Goal: Contribute content: Contribute content

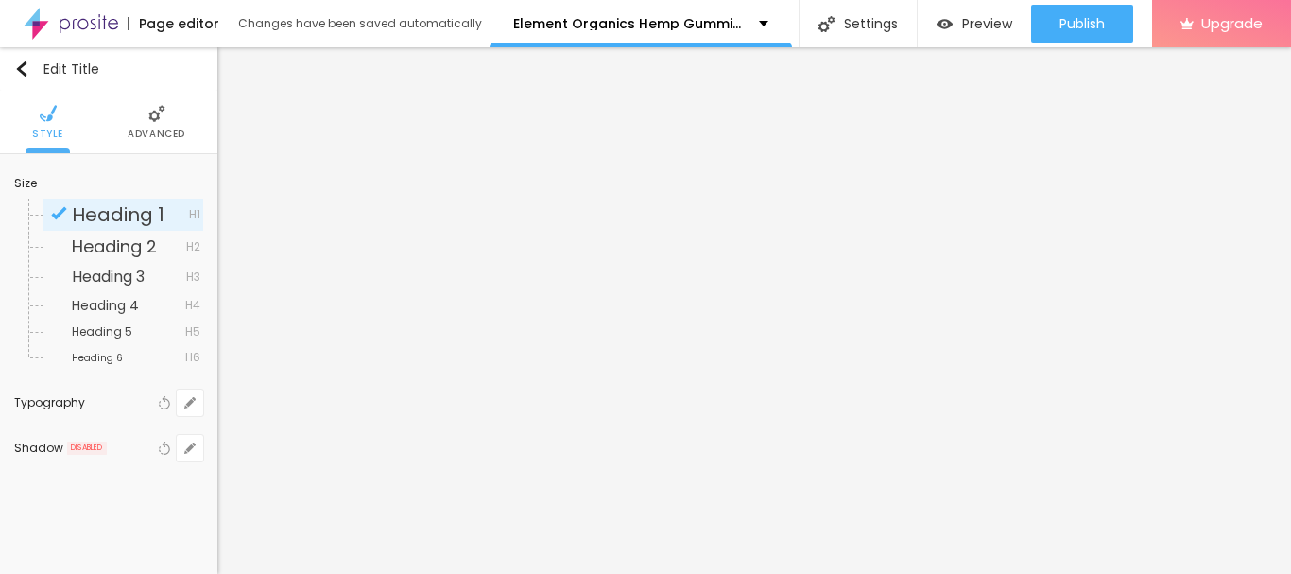
click at [148, 117] on img at bounding box center [156, 113] width 17 height 17
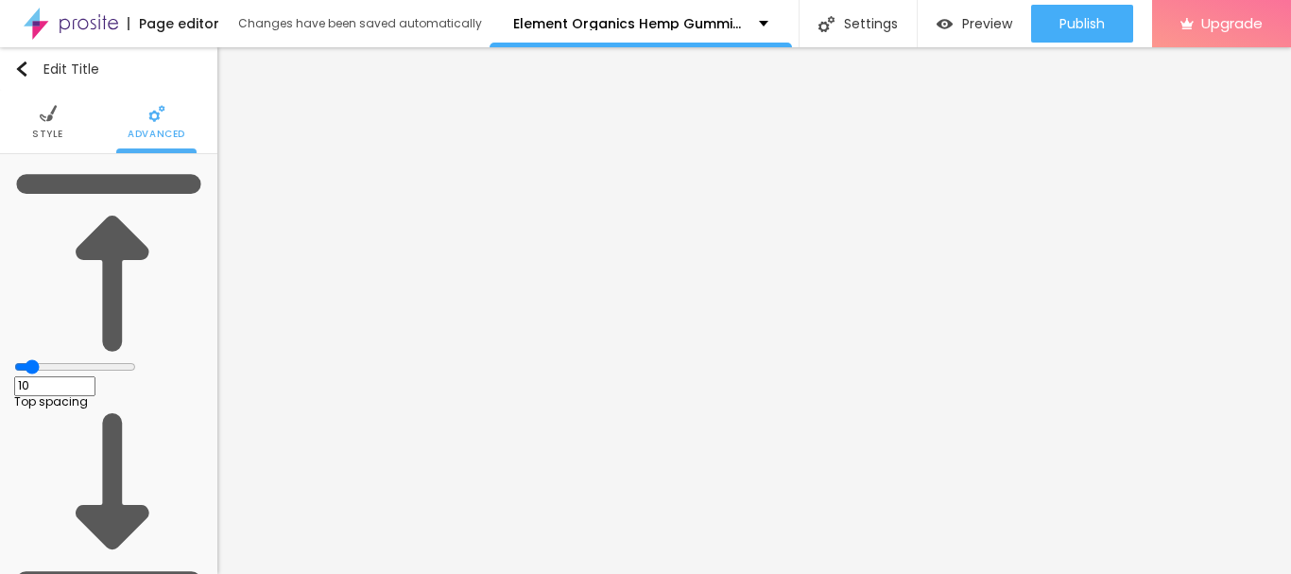
type input "14"
type input "19"
type input "29"
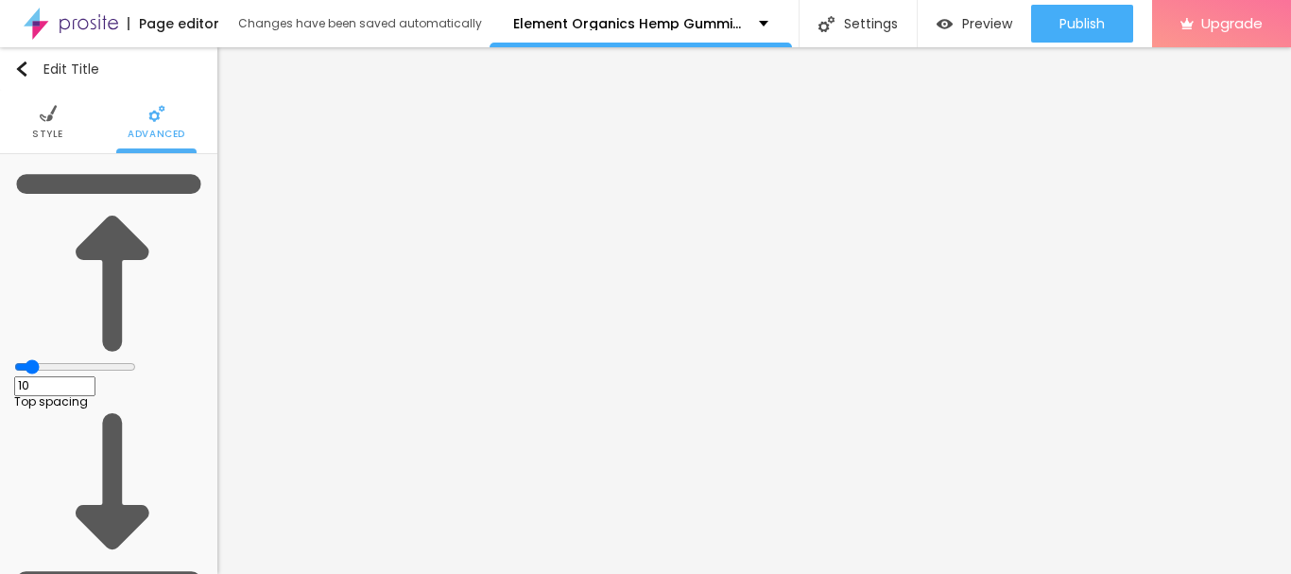
type input "29"
type input "30"
type input "31"
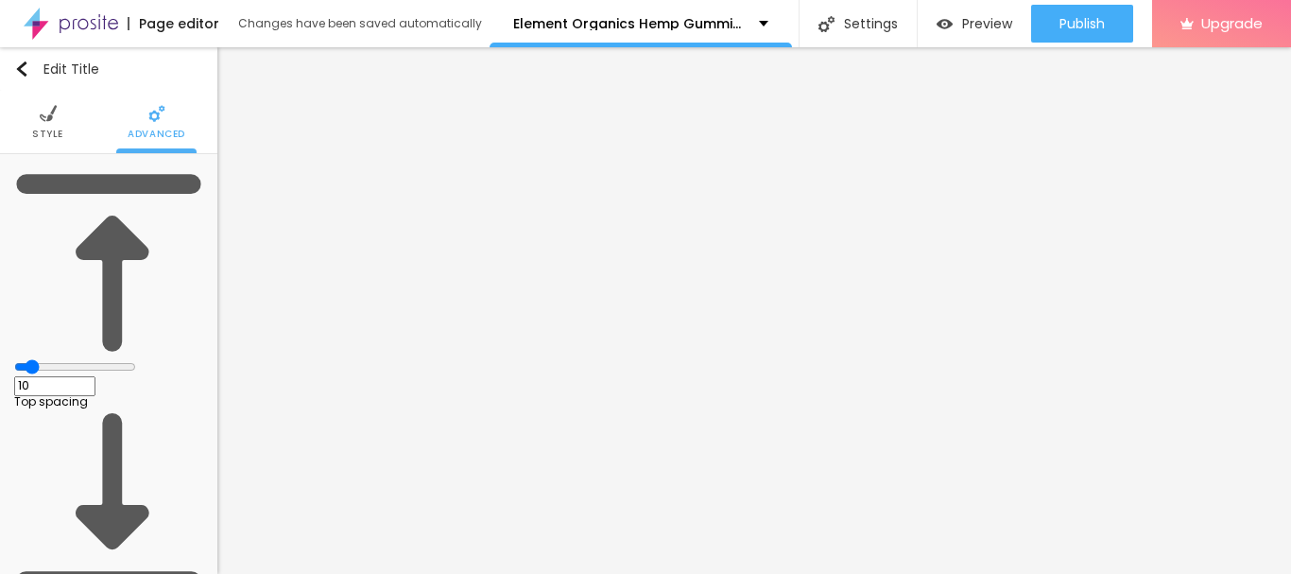
type input "32"
type input "30"
type input "29"
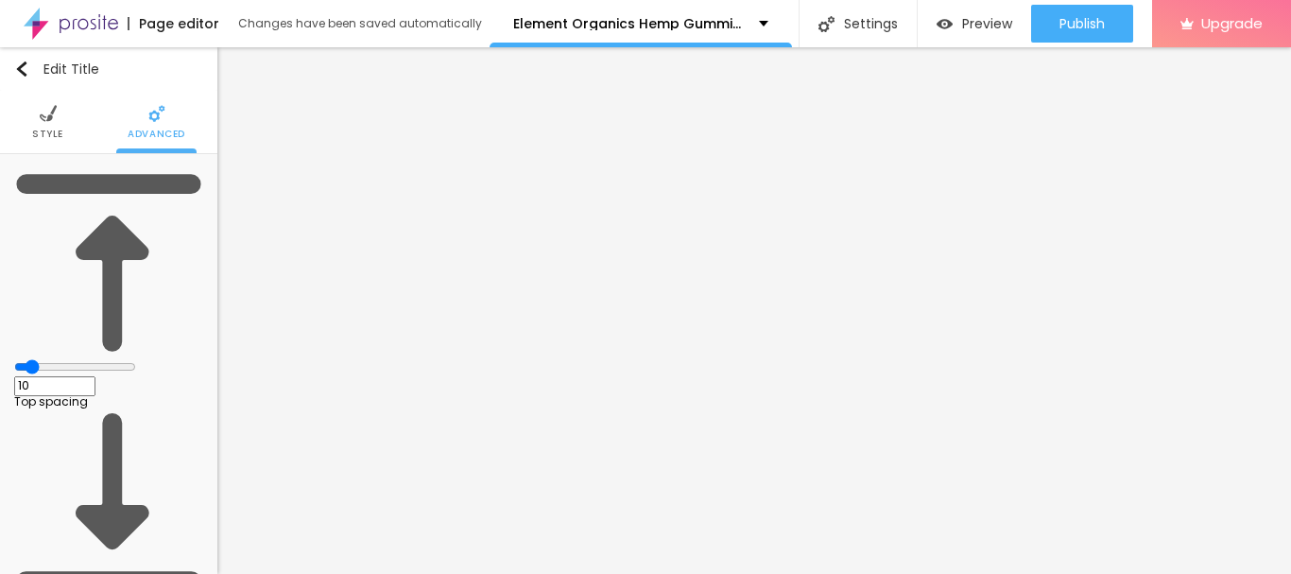
type input "29"
type input "27"
type input "26"
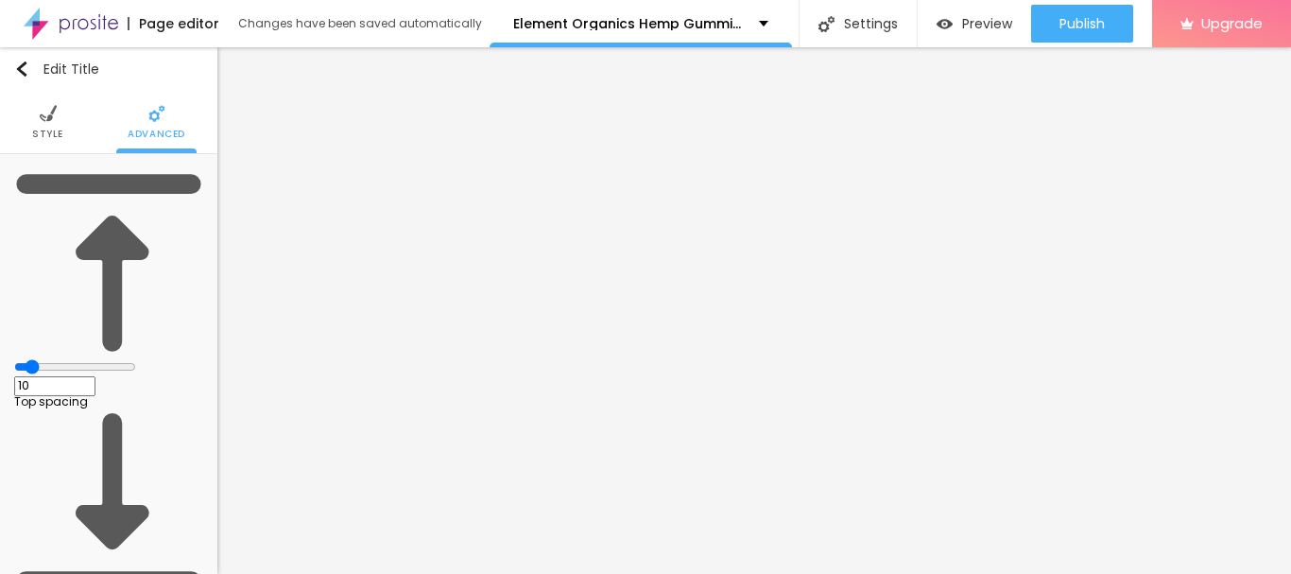
type input "25"
type input "24"
drag, startPoint x: 52, startPoint y: 219, endPoint x: 64, endPoint y: 217, distance: 12.4
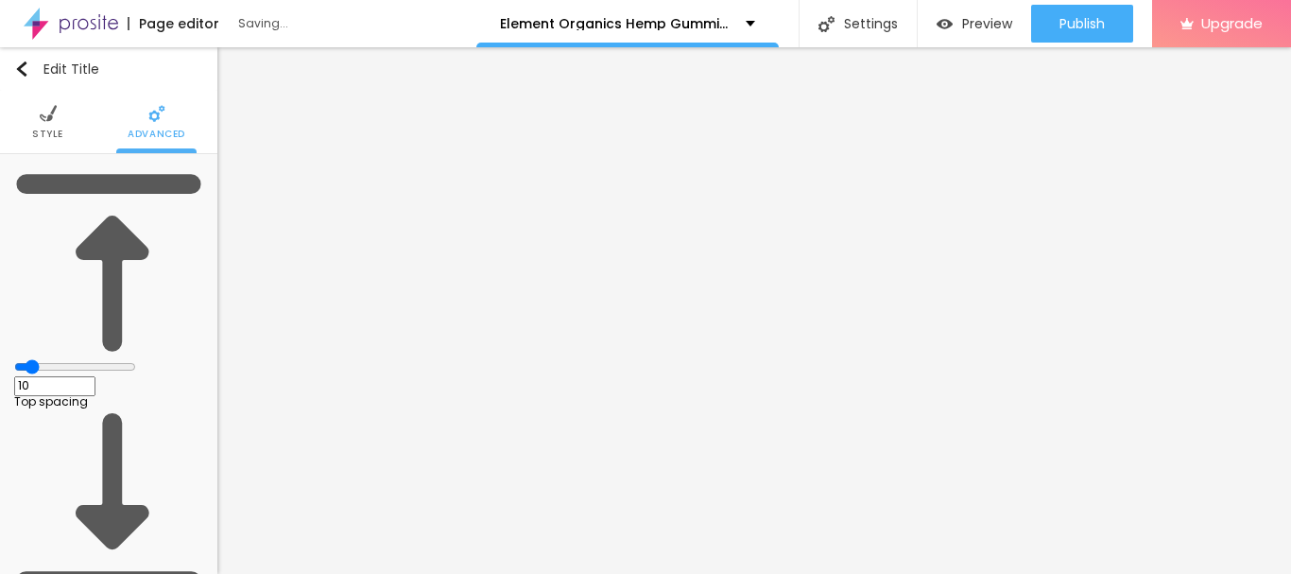
type input "23"
type input "8"
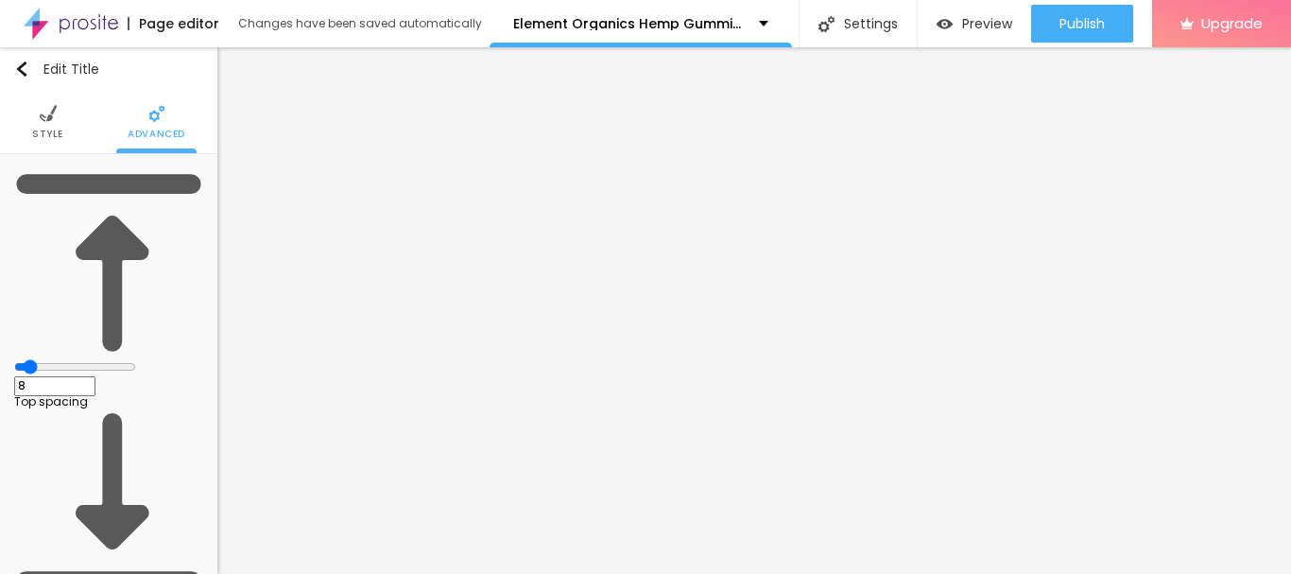
type input "11"
type input "13"
type input "15"
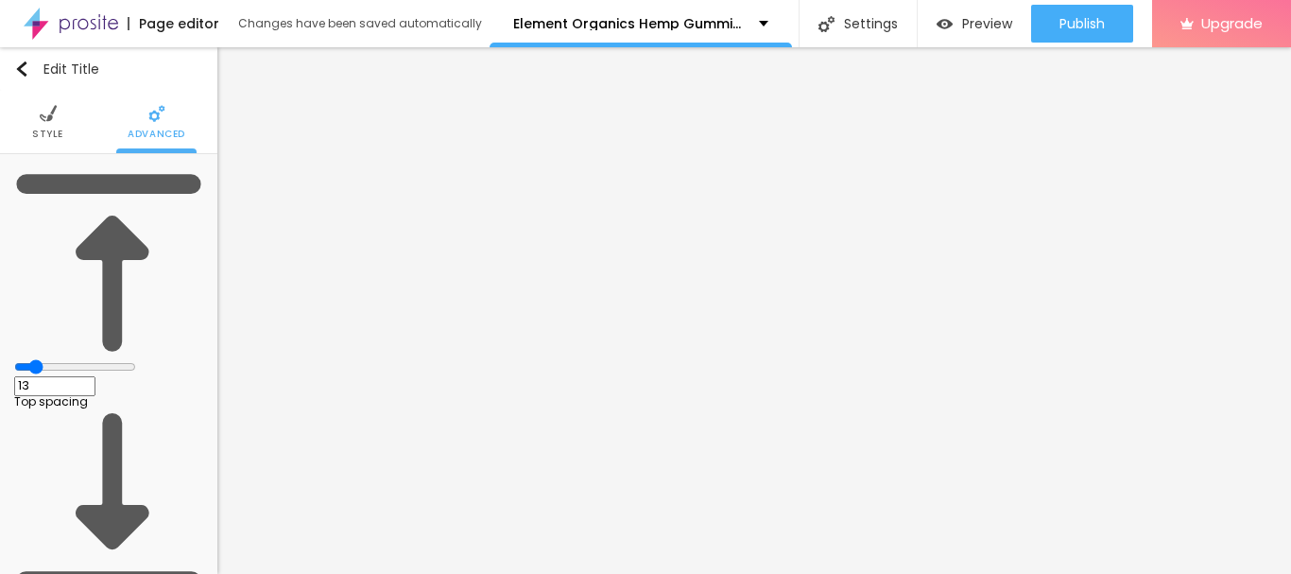
type input "15"
type input "18"
type input "19"
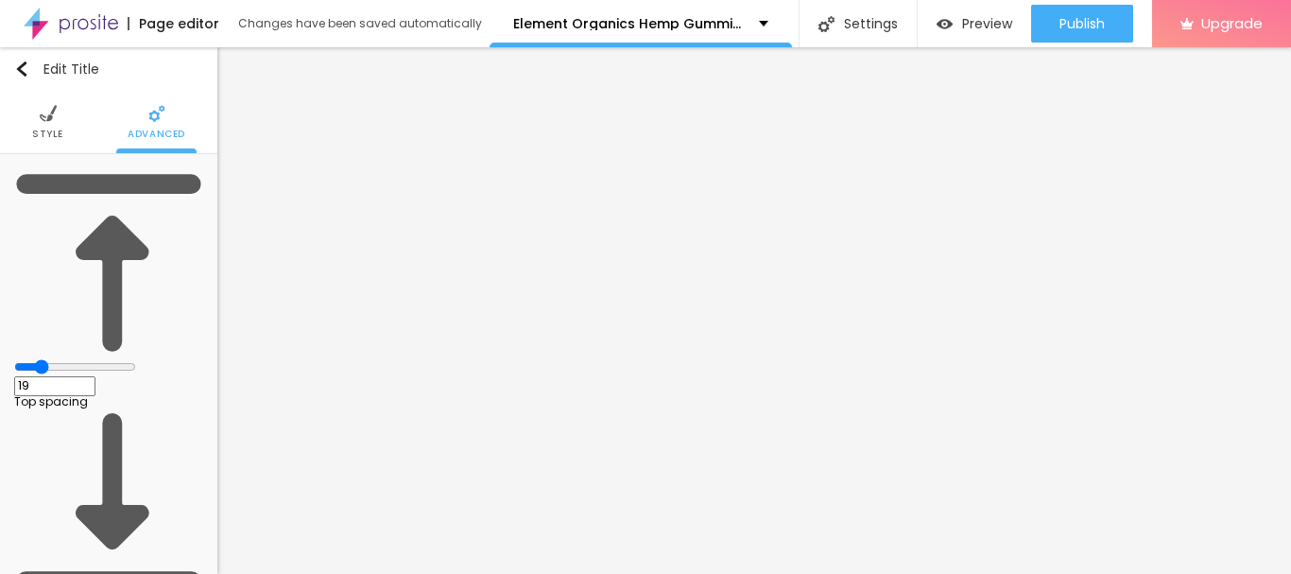
type input "21"
type input "23"
type input "24"
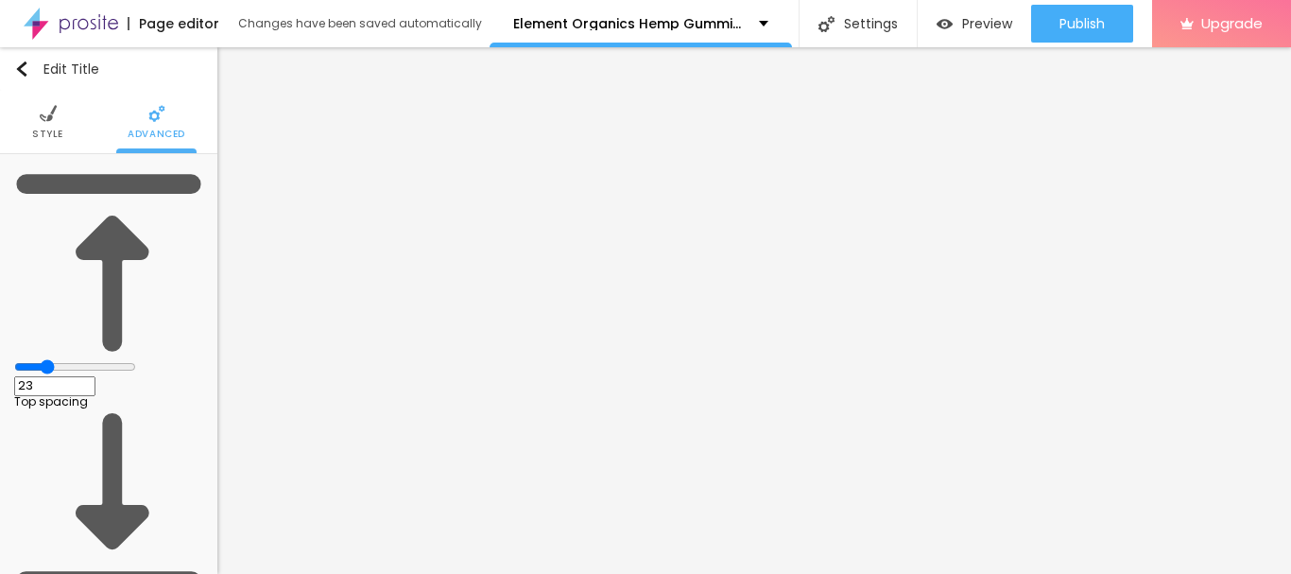
type input "24"
type input "25"
type input "26"
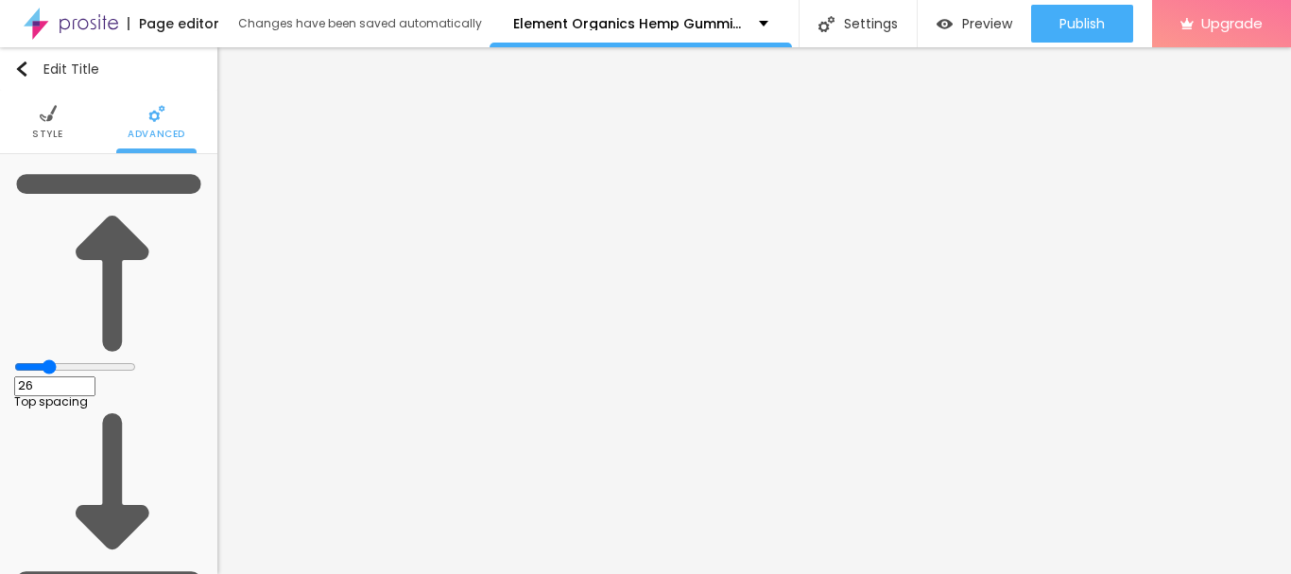
type input "27"
type input "28"
type input "27"
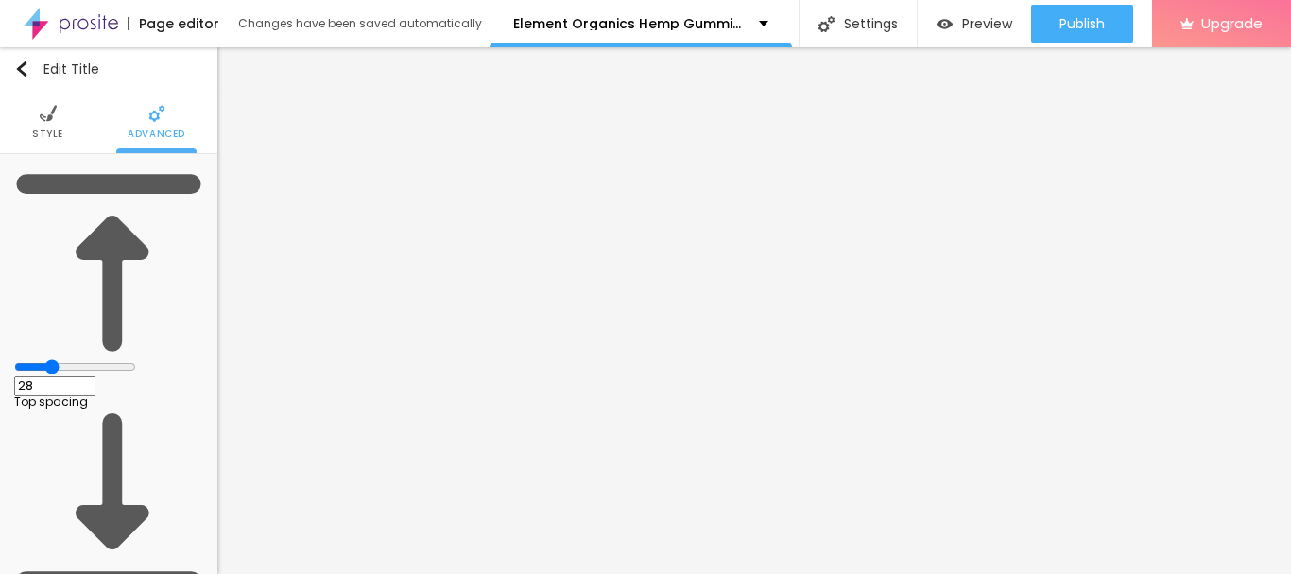
type input "27"
type input "26"
type input "24"
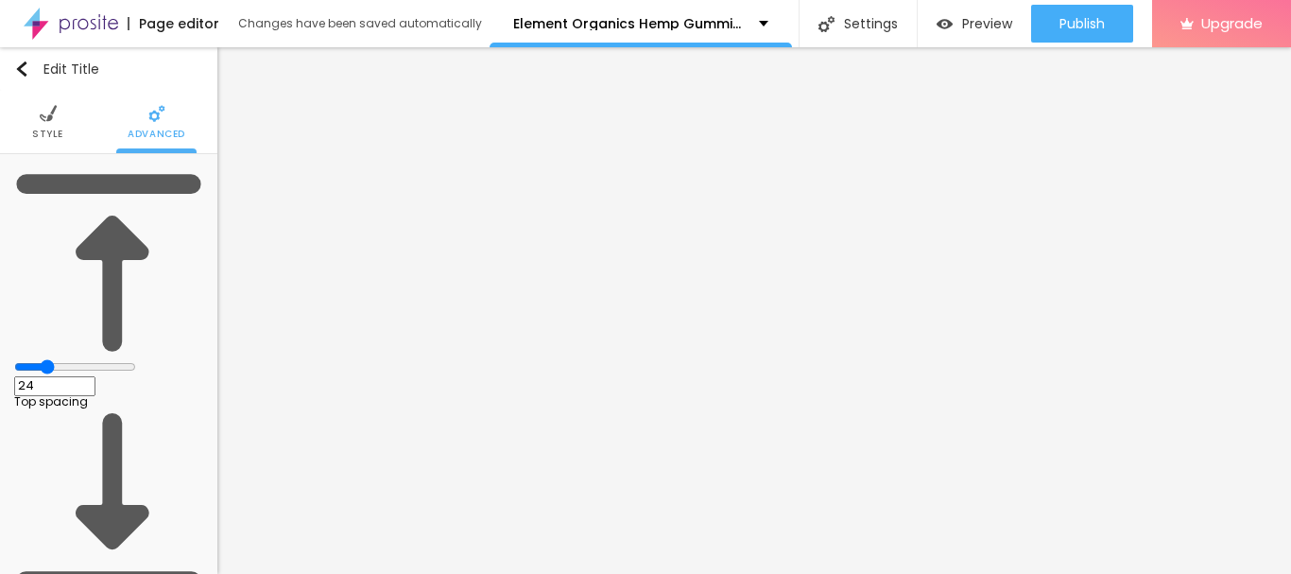
type input "23"
type input "21"
type input "20"
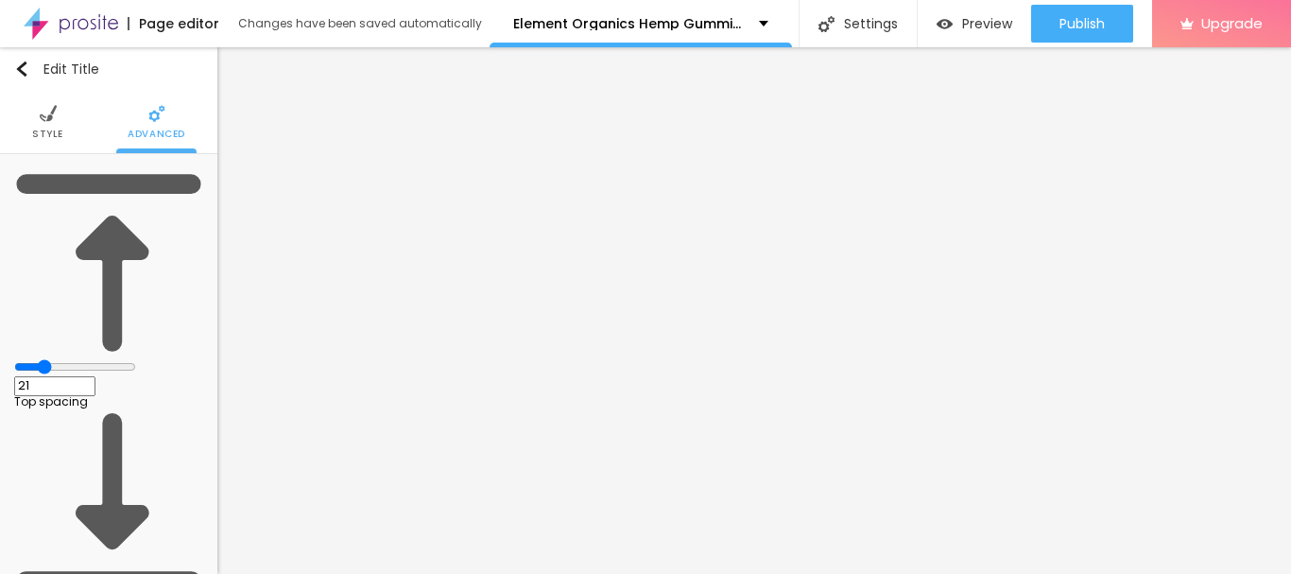
type input "20"
type input "19"
type input "18"
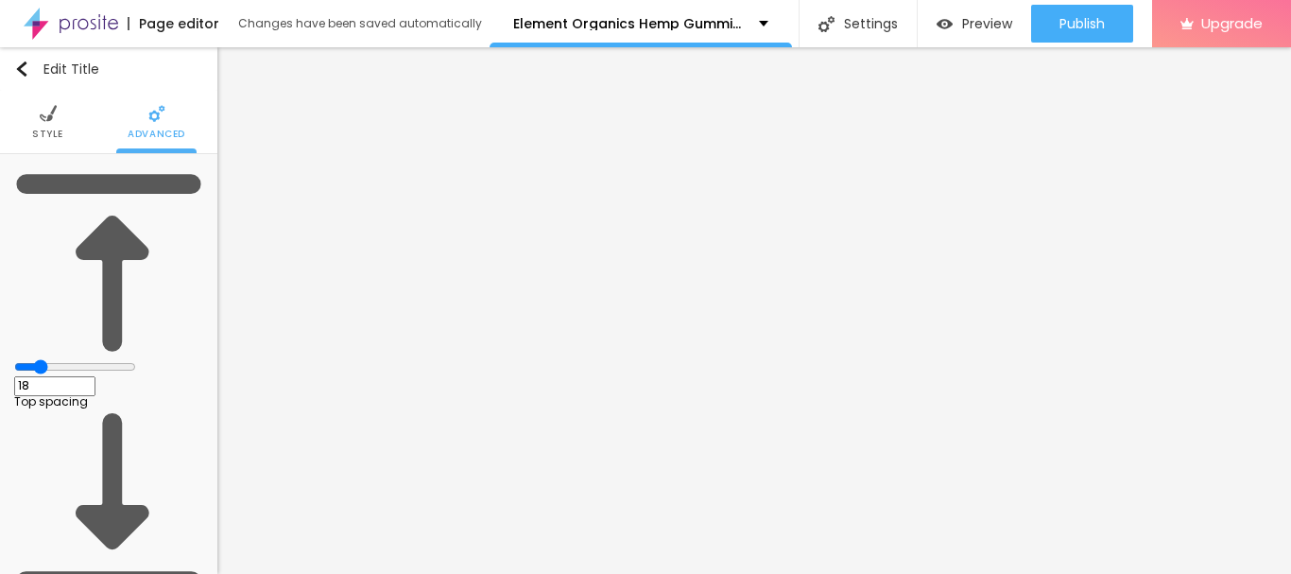
type input "19"
drag, startPoint x: 53, startPoint y: 181, endPoint x: 63, endPoint y: 186, distance: 11.4
type input "19"
click at [63, 359] on input "range" at bounding box center [75, 366] width 122 height 15
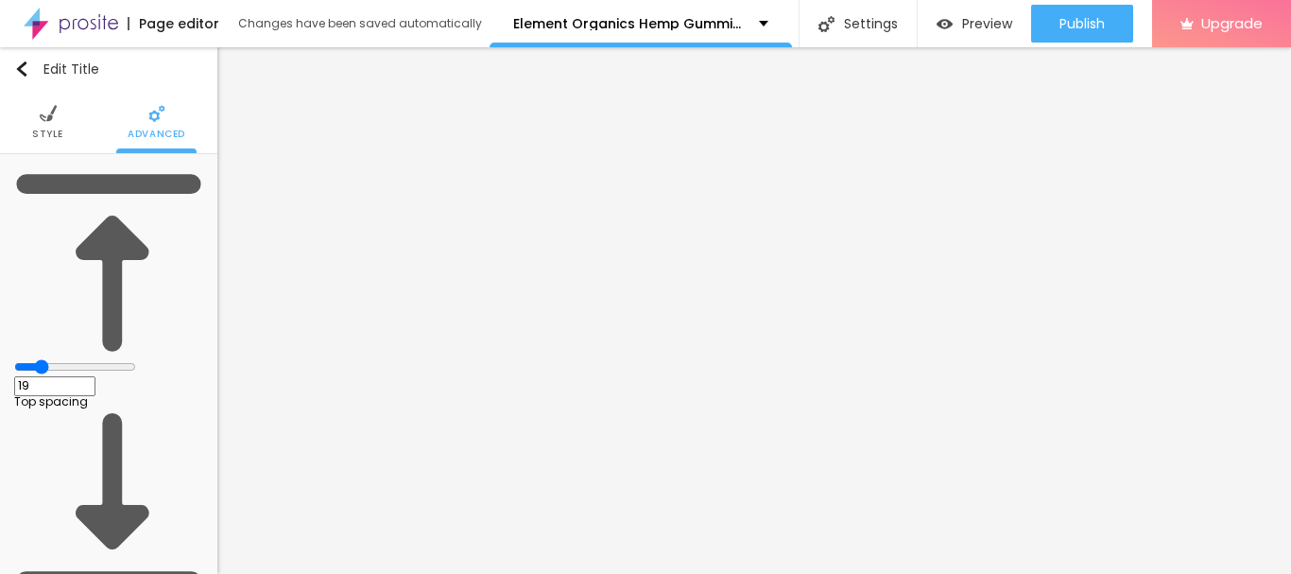
click at [40, 122] on img at bounding box center [48, 113] width 17 height 17
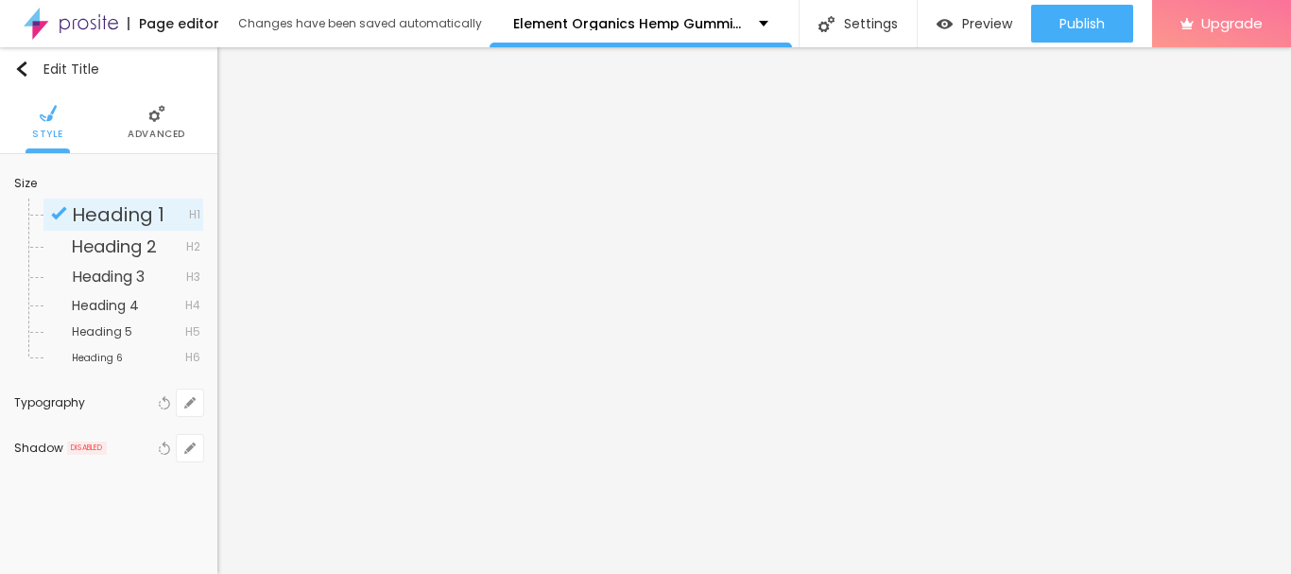
click at [203, 404] on div "Size Heading 1 H1 Heading 2 H2 Heading 3 H3 Heading 4 H4 Heading 5 H5 Heading 6…" at bounding box center [108, 319] width 217 height 331
click at [186, 402] on icon "button" at bounding box center [189, 402] width 11 height 11
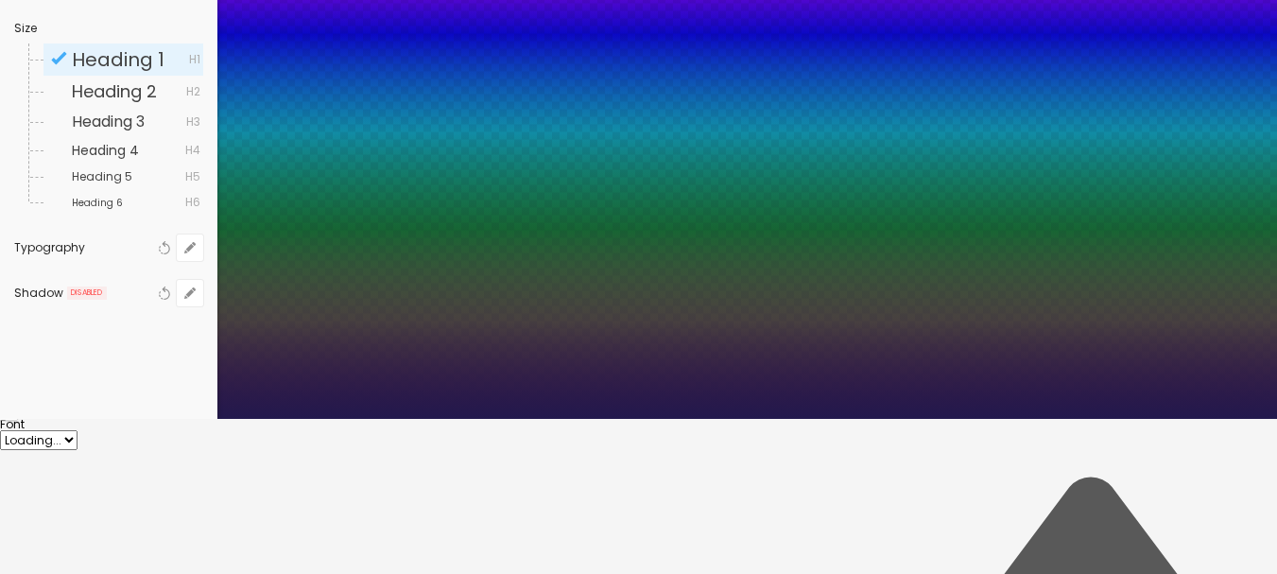
scroll to position [189, 0]
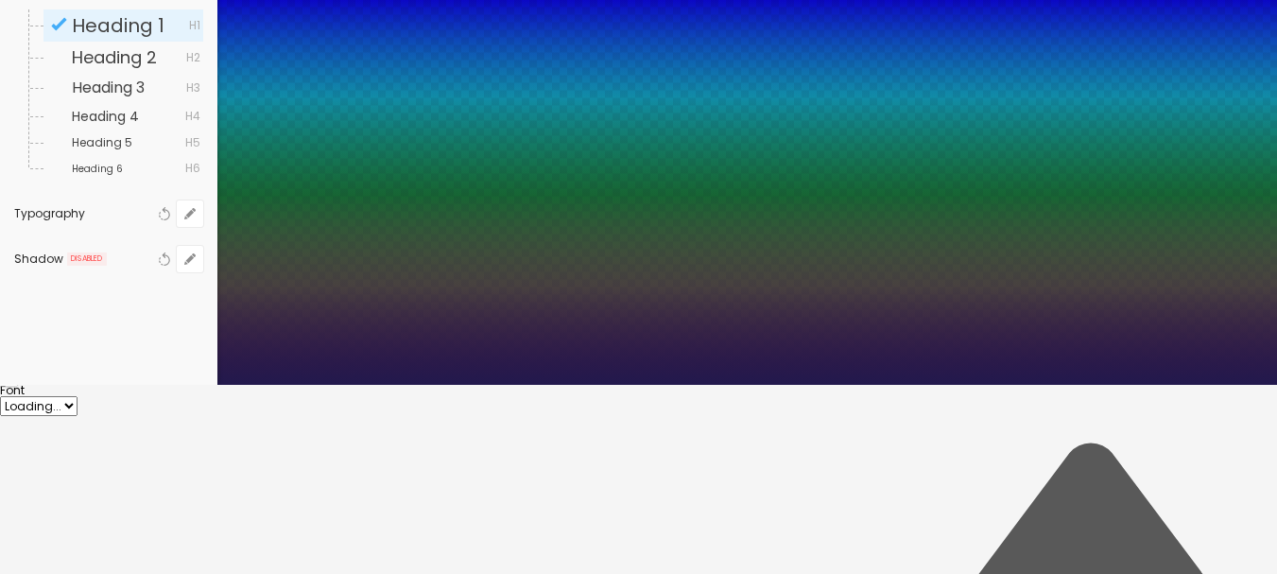
type input "1"
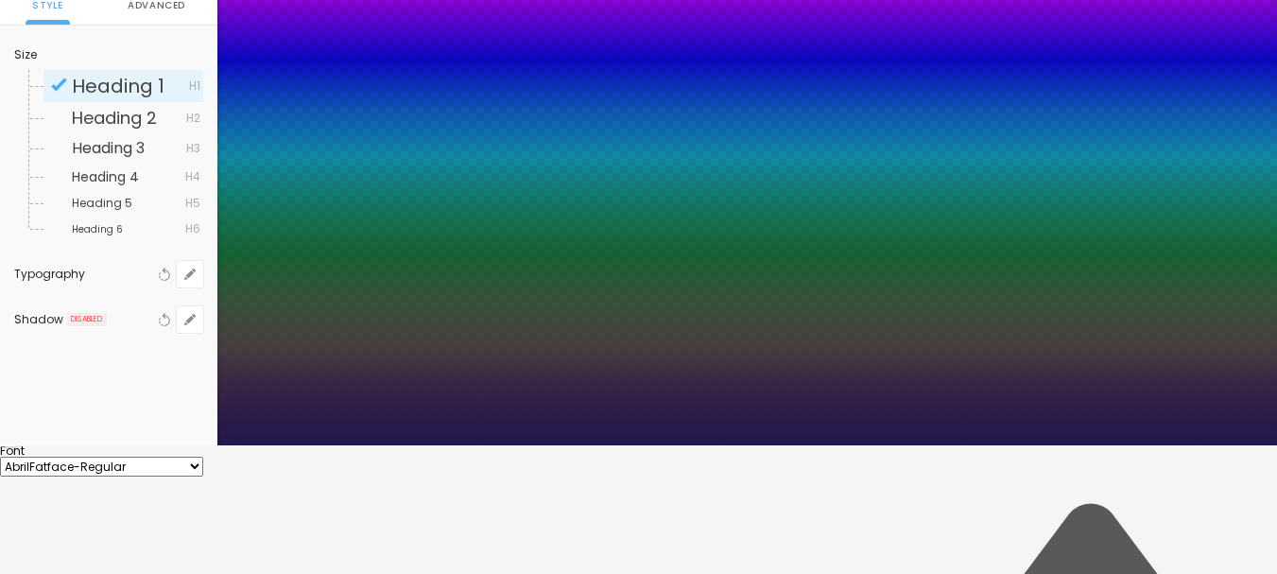
scroll to position [94, 0]
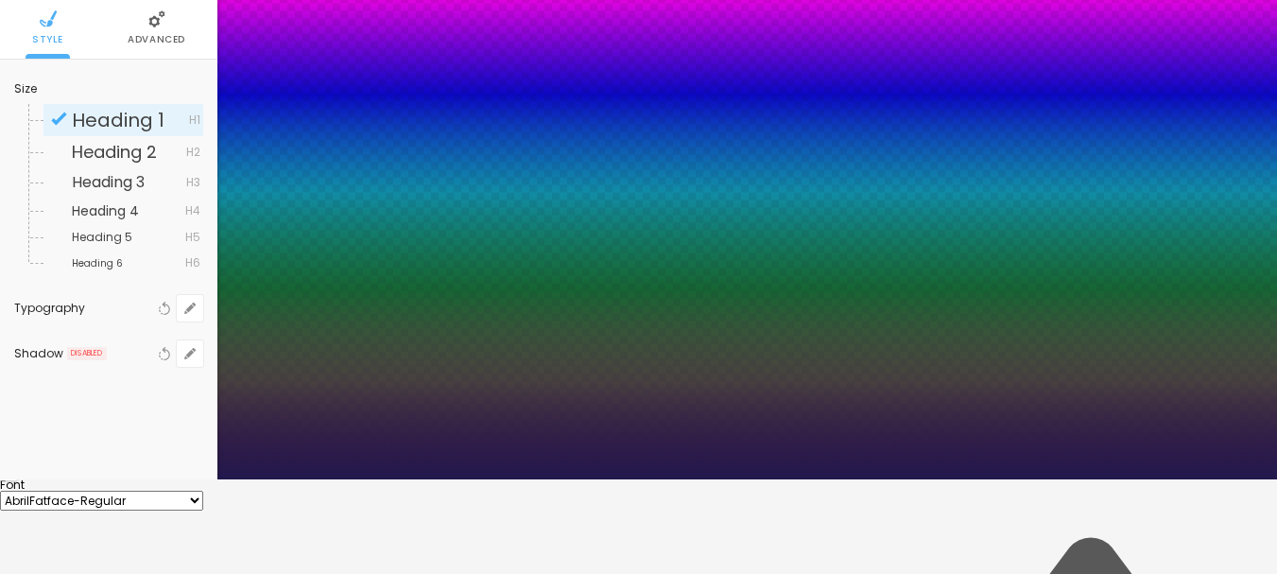
type input "0.3"
type input "1"
type input "0.7"
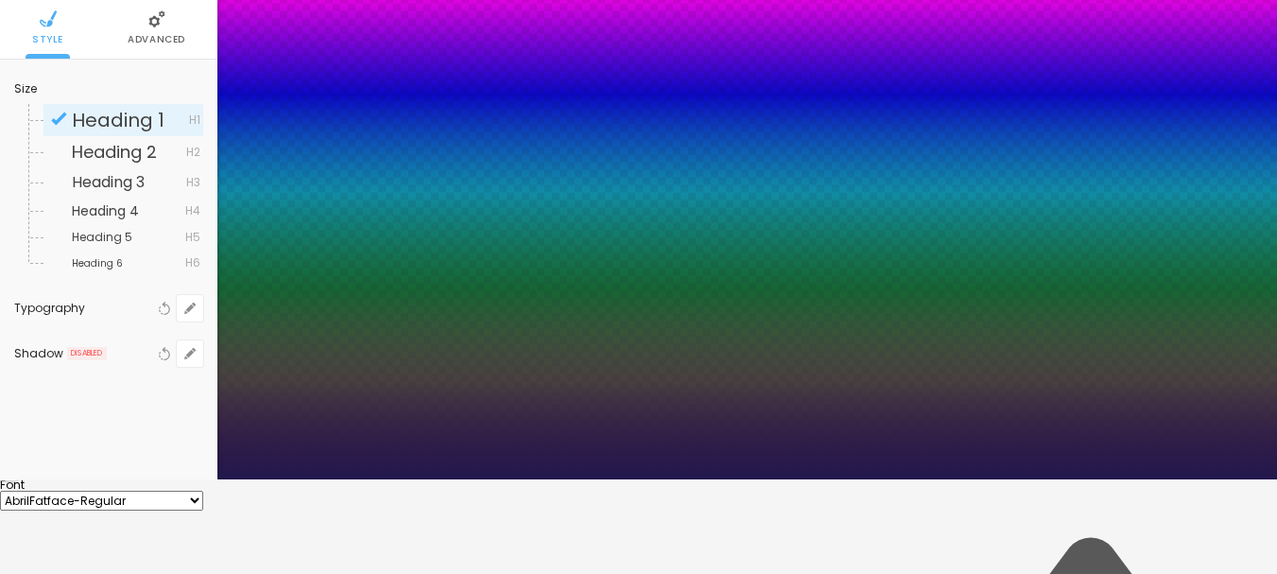
type input "1"
type input "0.8"
type input "1"
drag, startPoint x: 244, startPoint y: 482, endPoint x: 255, endPoint y: 478, distance: 12.0
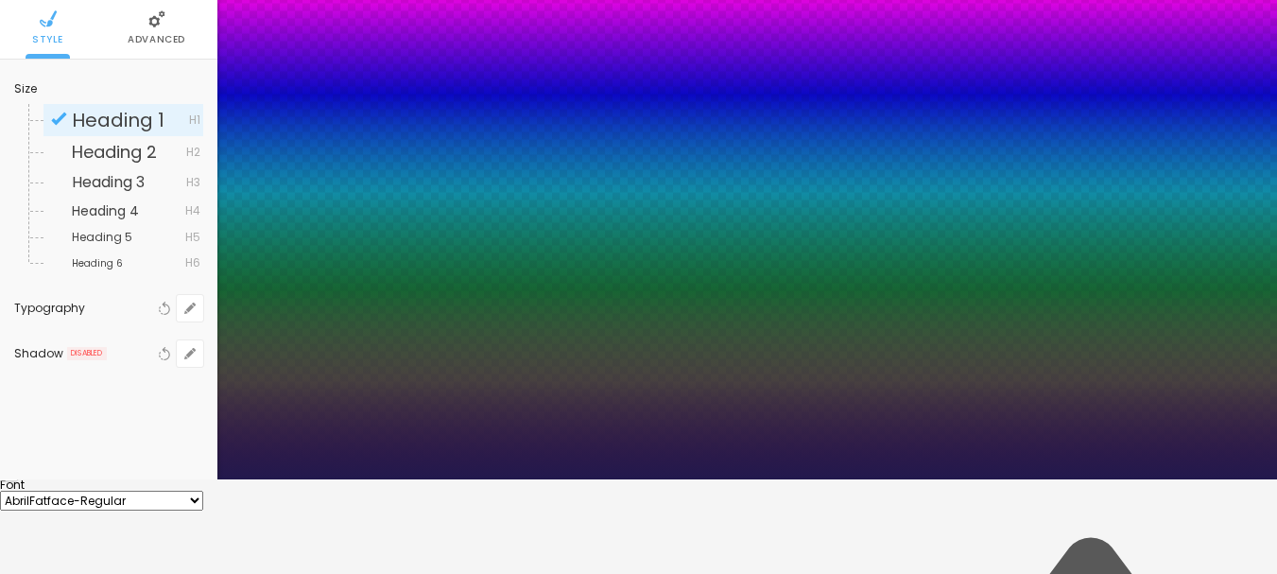
type input "0.8"
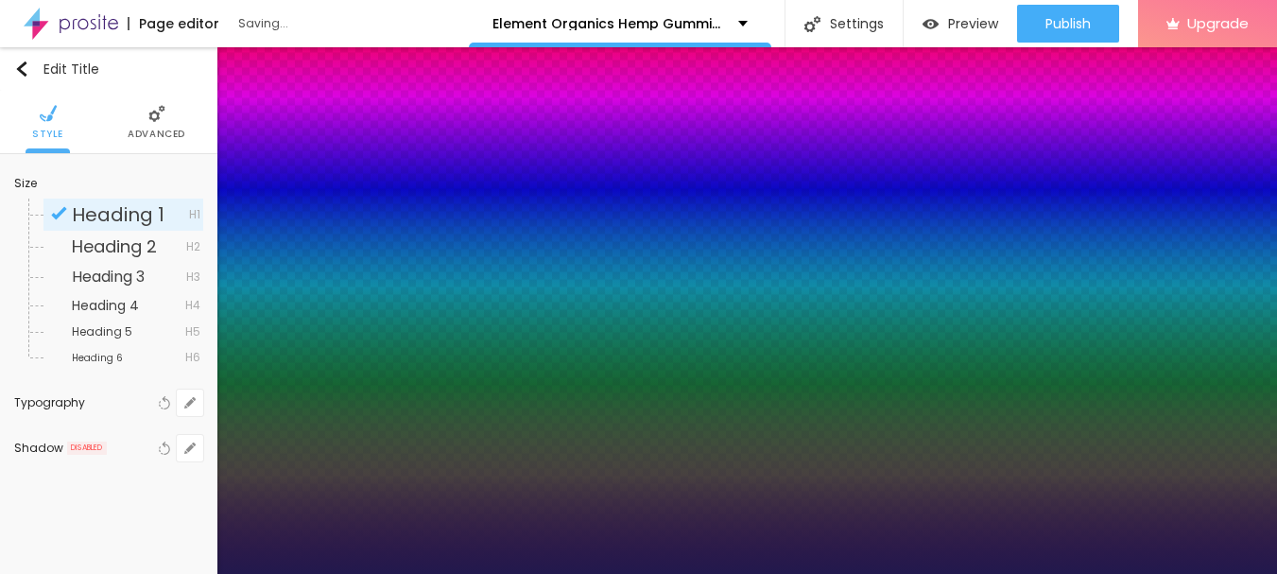
type input "1"
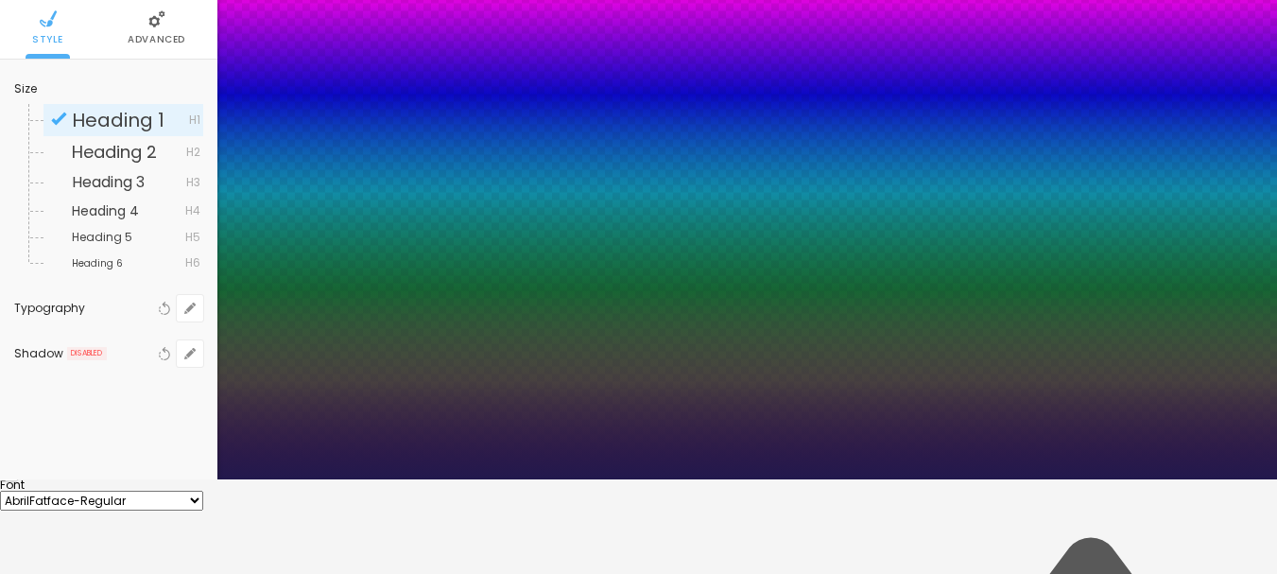
type input "1.2"
type input "1"
type input "1.8"
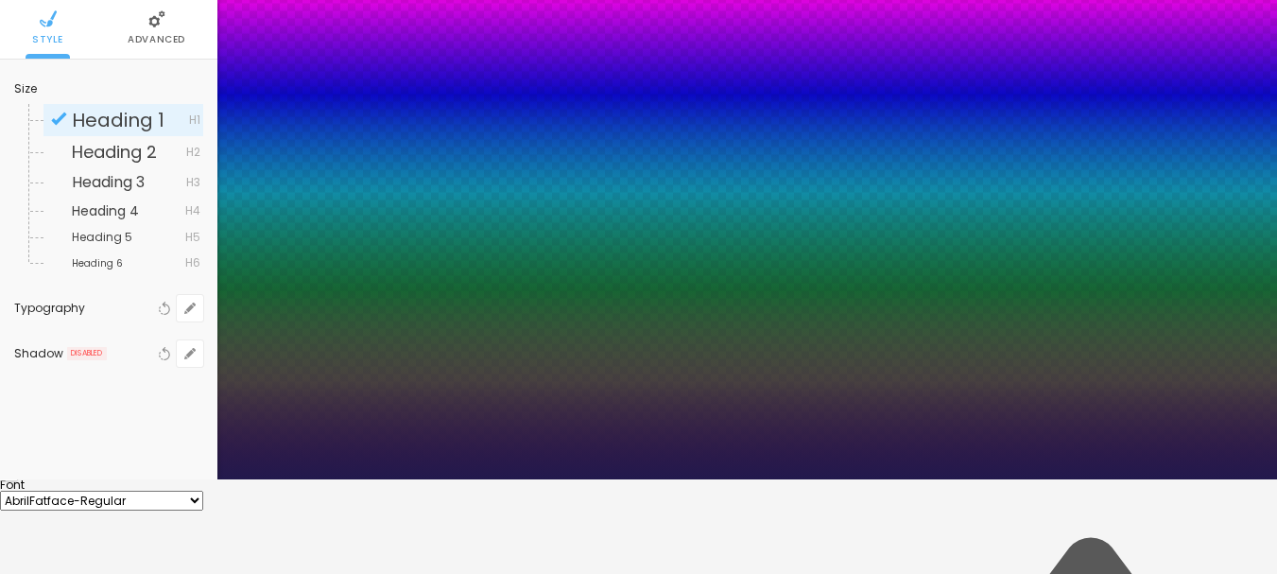
type input "1"
type input "2.1"
type input "1"
type input "2.5"
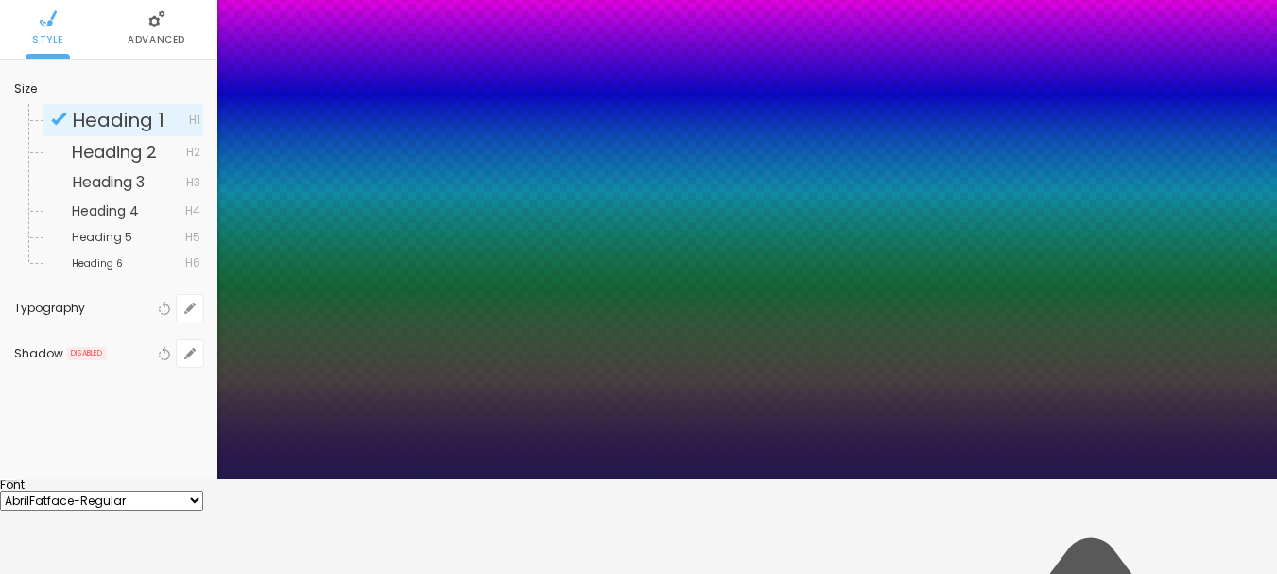
type input "2.5"
type input "1"
type input "2.7"
type input "1"
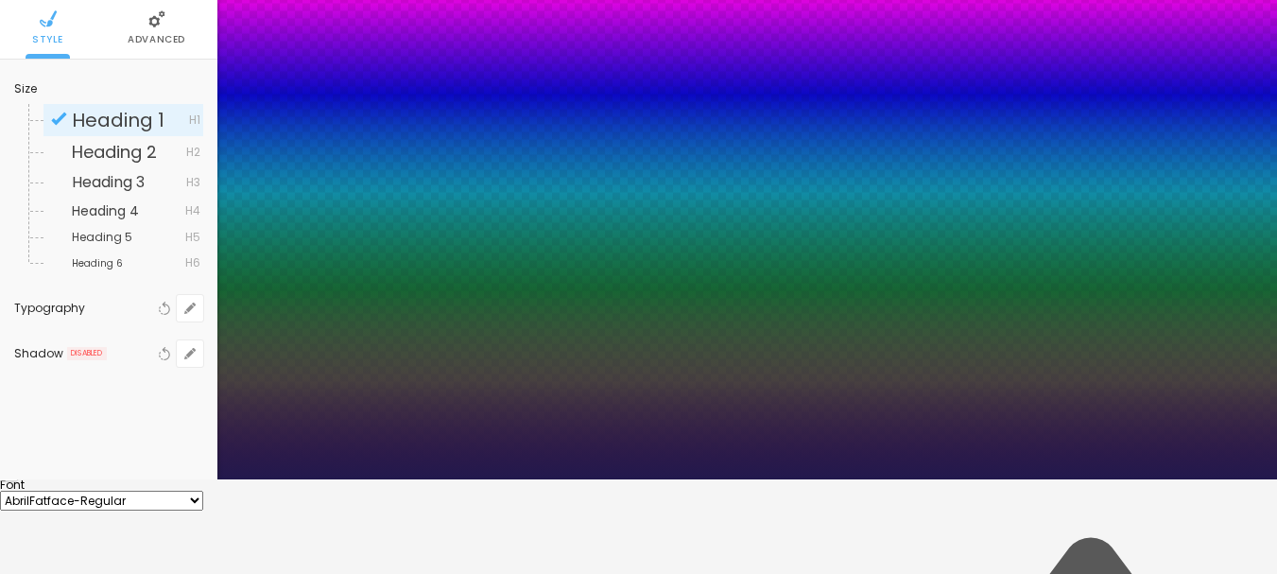
type input "2.8"
type input "1"
type input "2.9"
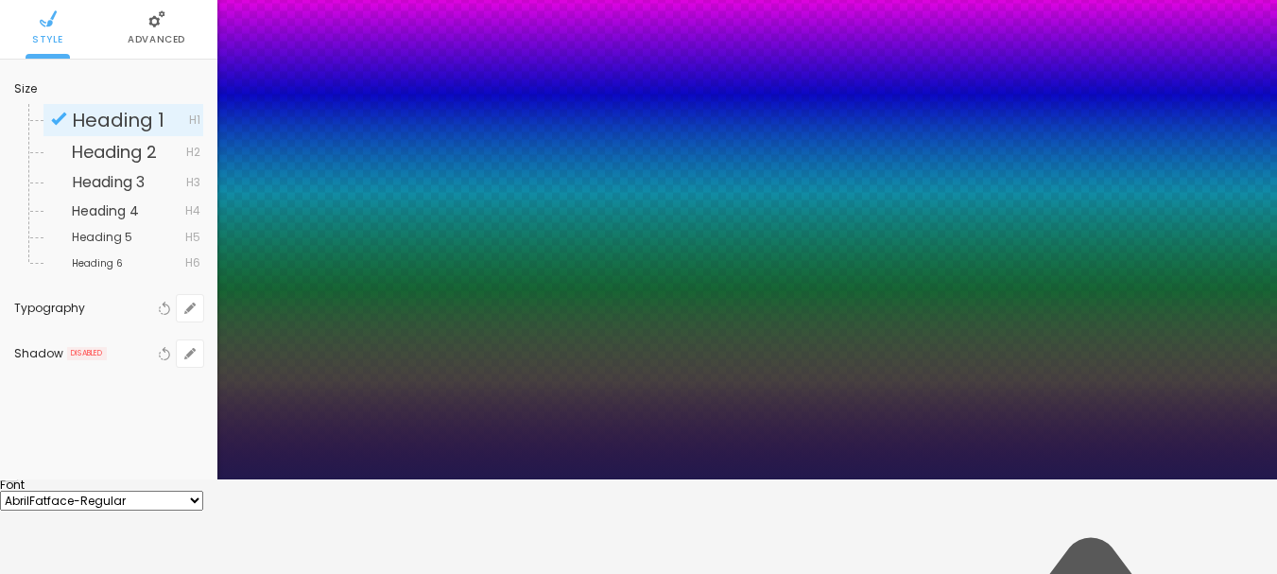
type input "1"
type input "3"
type input "1"
type input "3.1"
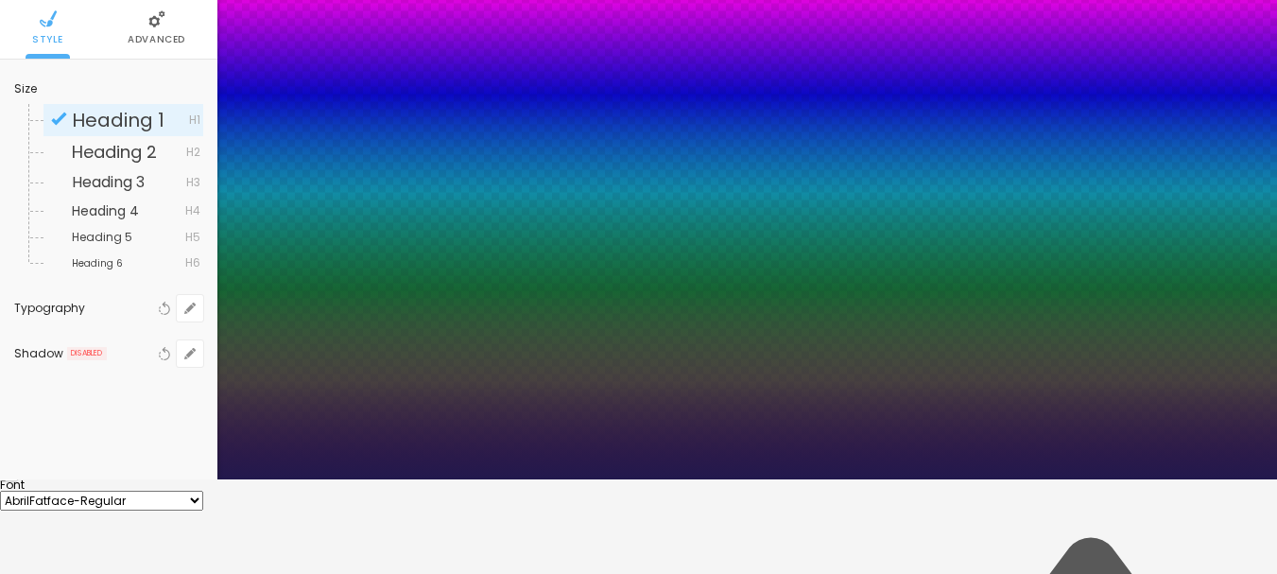
type input "3.1"
type input "1"
type input "3.2"
type input "1"
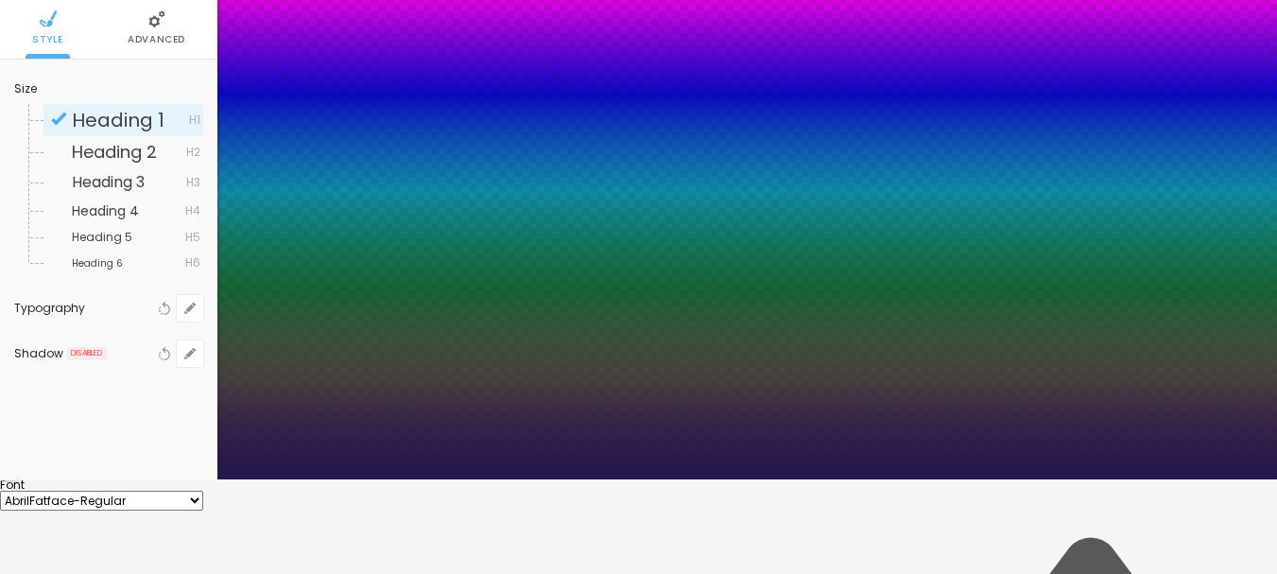
drag, startPoint x: 254, startPoint y: 481, endPoint x: 286, endPoint y: 481, distance: 32.1
type input "3.2"
click at [844, 479] on div at bounding box center [638, 479] width 1277 height 0
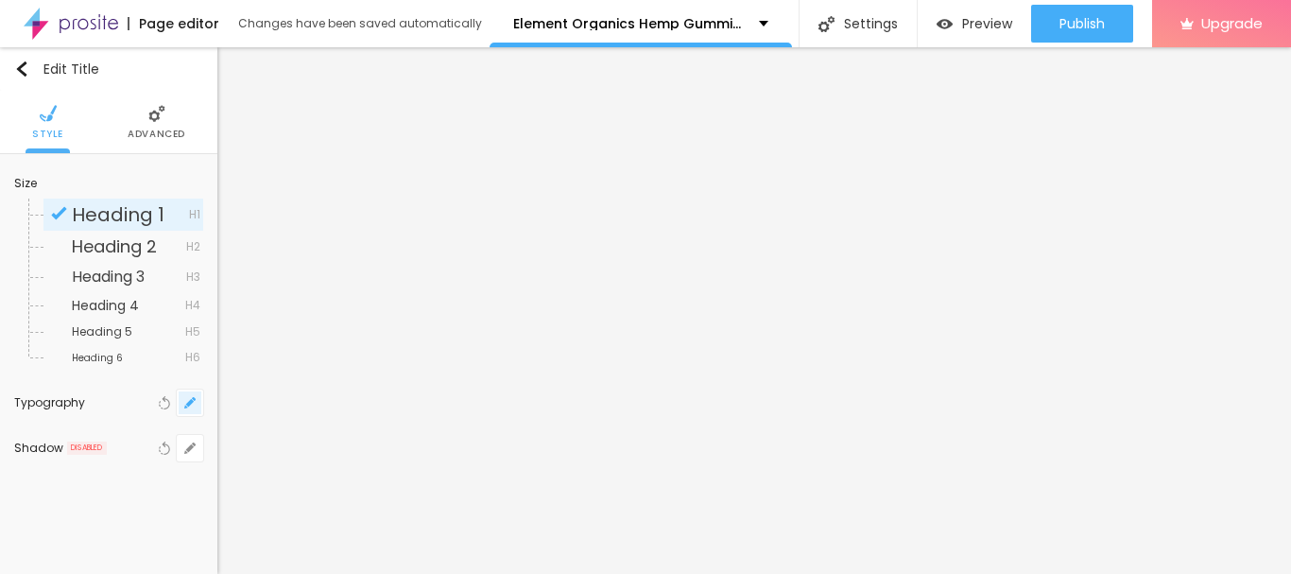
click at [192, 402] on icon "button" at bounding box center [190, 403] width 8 height 8
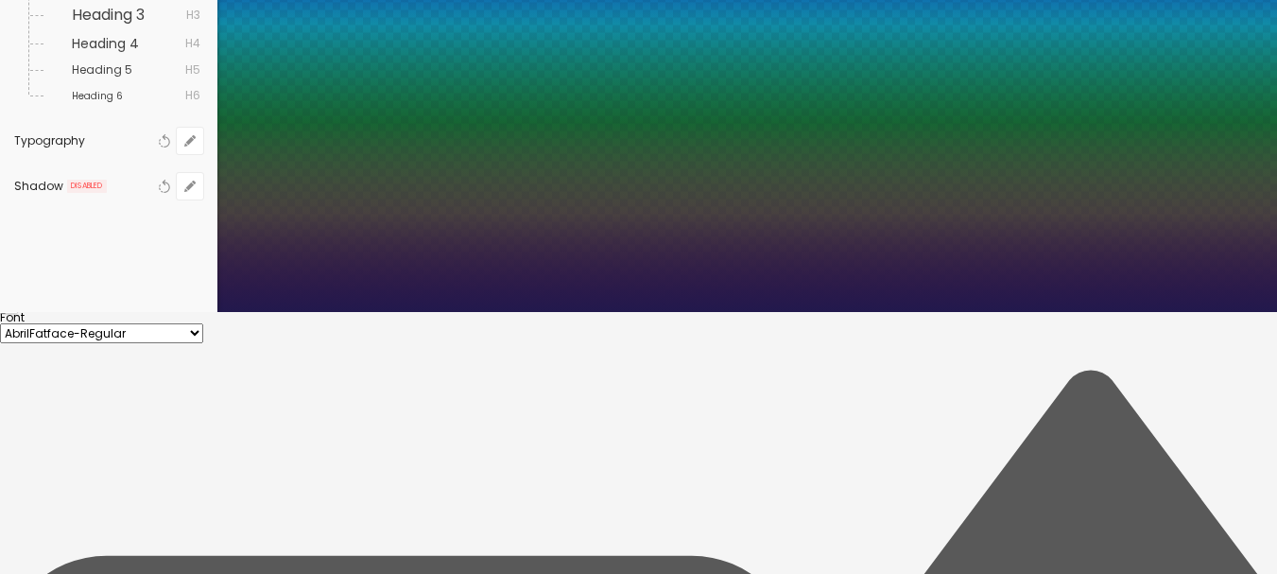
scroll to position [283, 0]
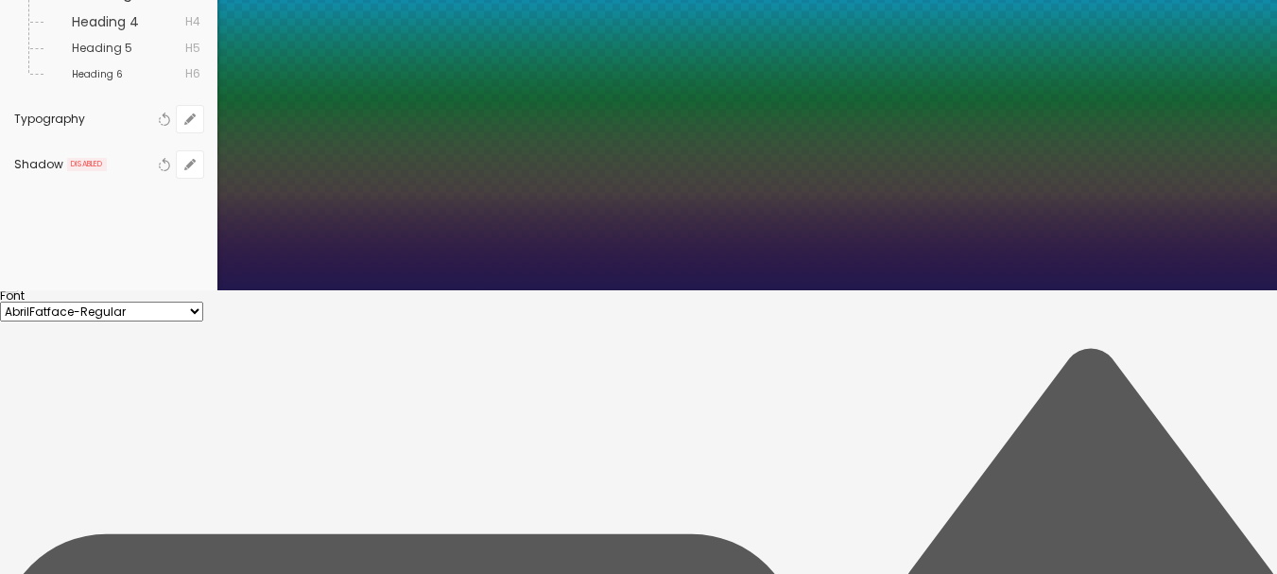
drag, startPoint x: 243, startPoint y: 332, endPoint x: 284, endPoint y: 343, distance: 43.1
type input "36"
type input "37"
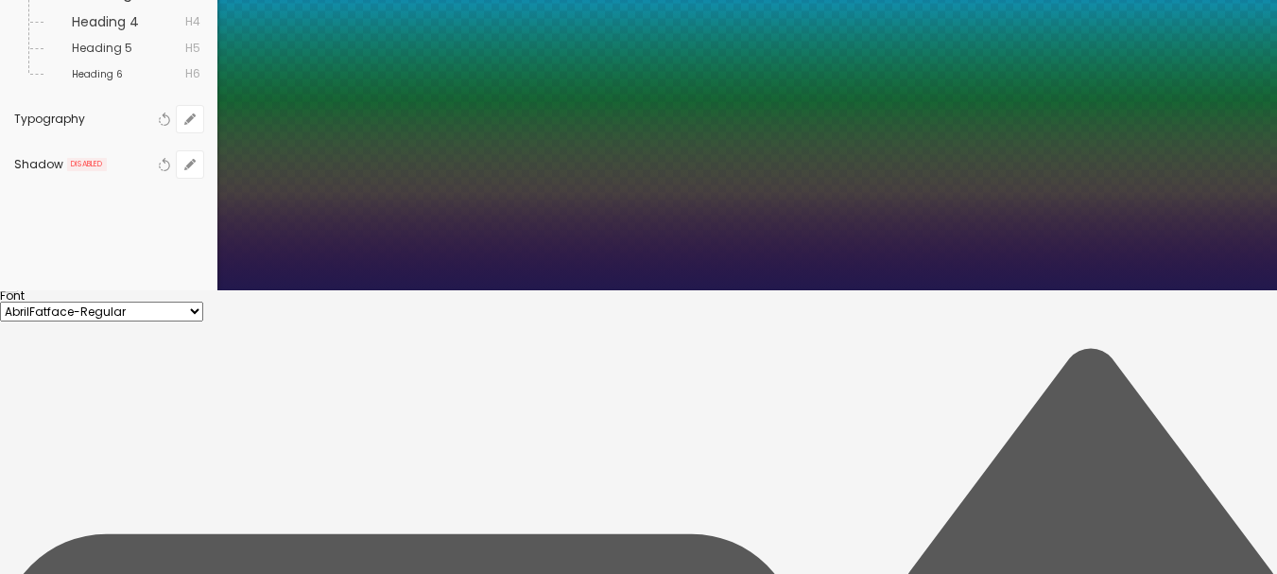
type input "37"
type input "39"
type input "29"
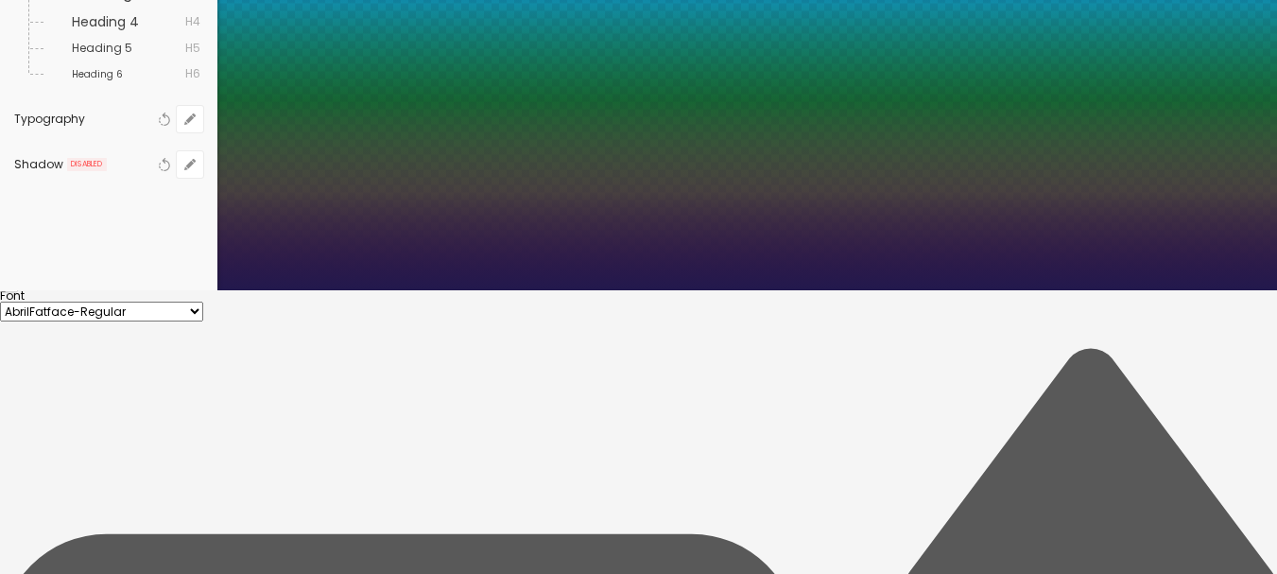
type input "29"
type input "0"
drag, startPoint x: 297, startPoint y: 341, endPoint x: 223, endPoint y: 335, distance: 73.9
type input "0"
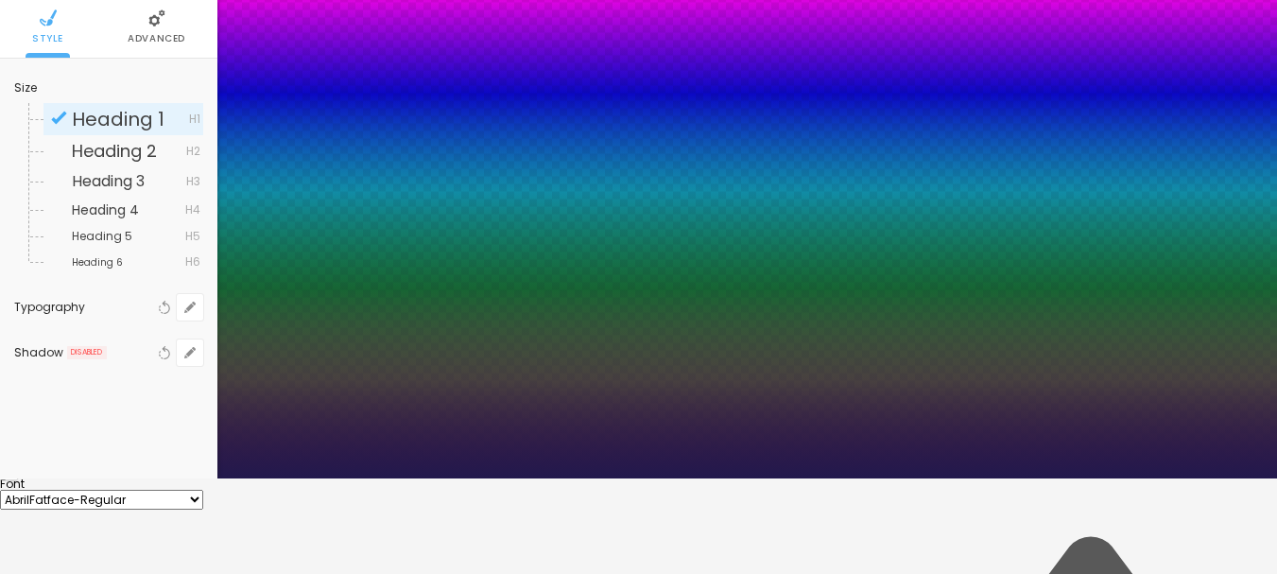
scroll to position [94, 0]
type input "16"
type input "35"
type input "36"
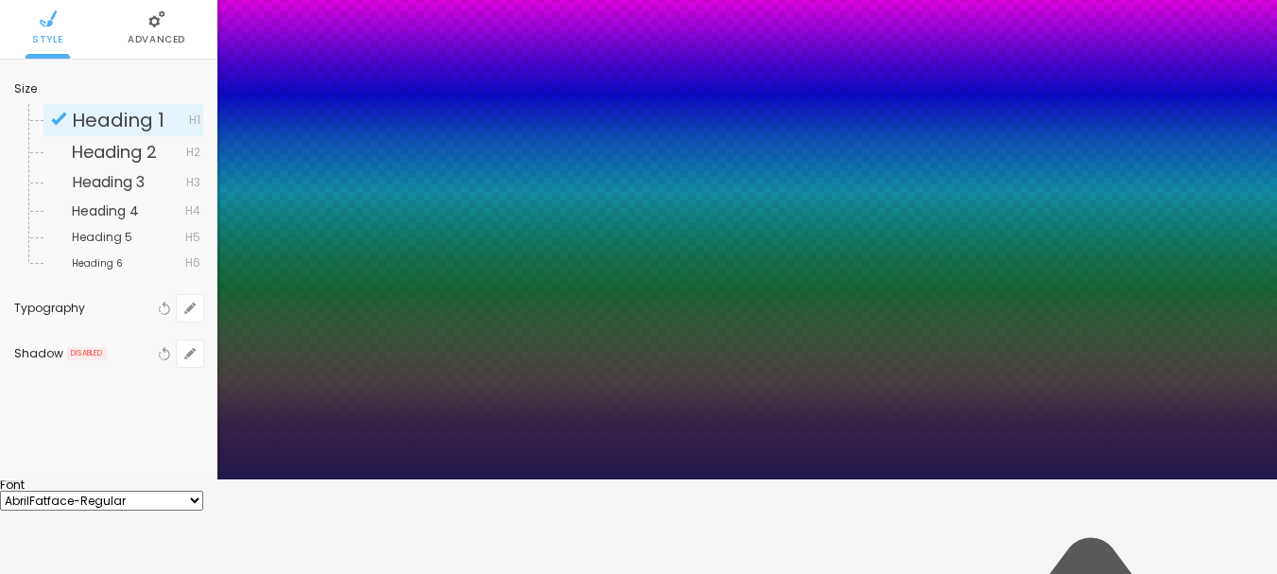
type input "36"
type input "35"
type input "34"
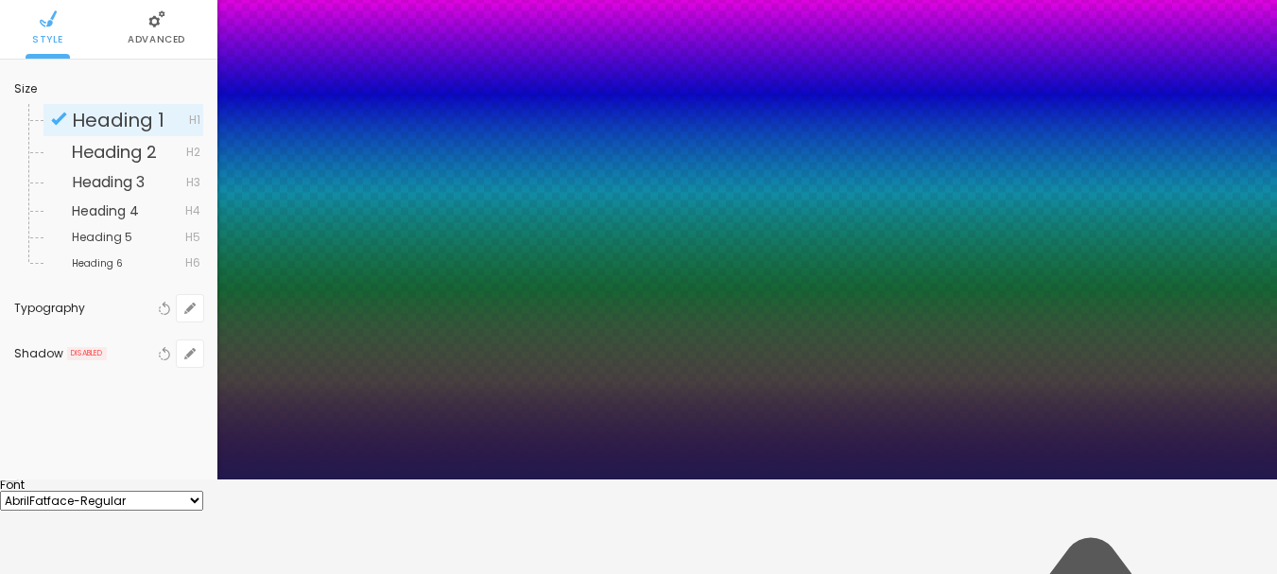
type input "33"
type input "32"
type input "31"
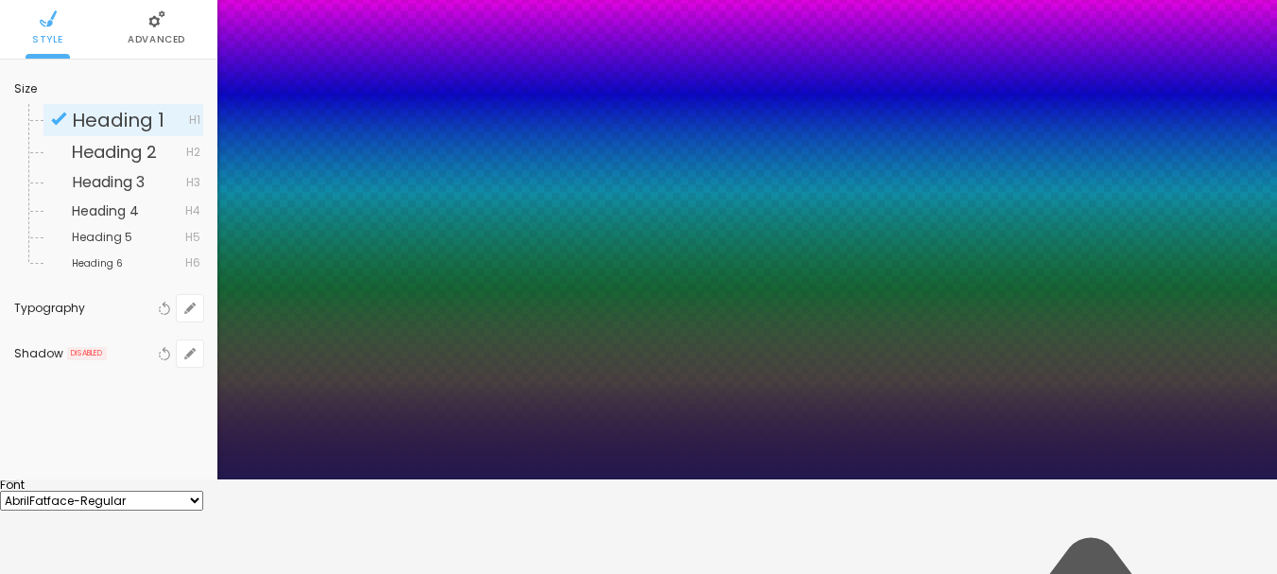
type input "31"
type input "20"
type input "19"
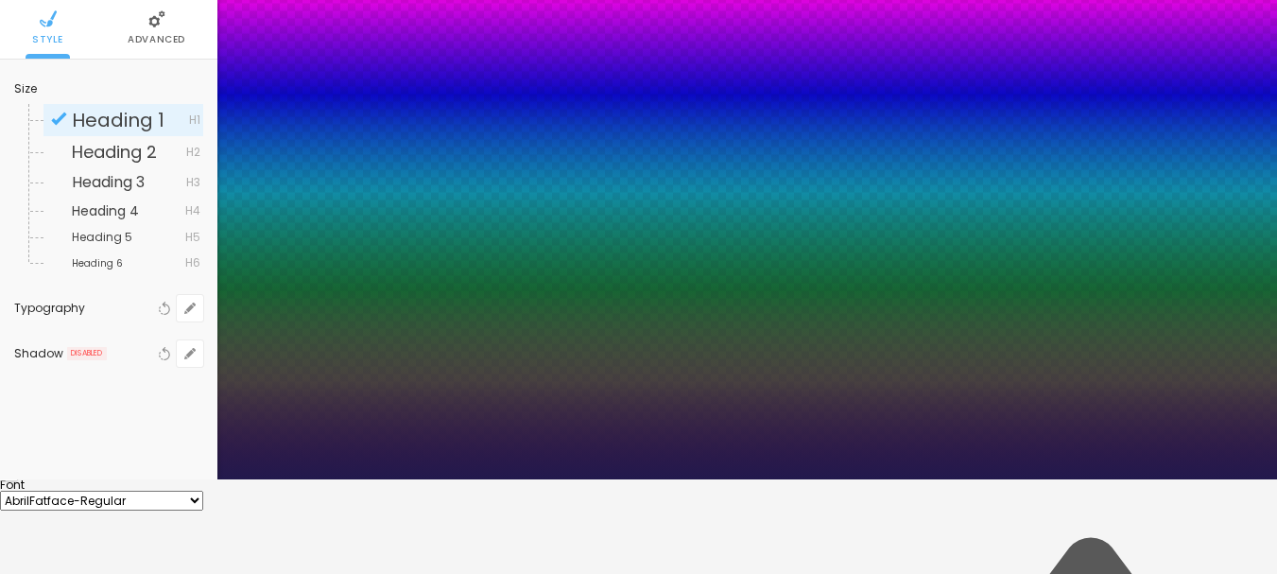
type input "28"
drag, startPoint x: 251, startPoint y: 435, endPoint x: 273, endPoint y: 430, distance: 22.2
type input "28"
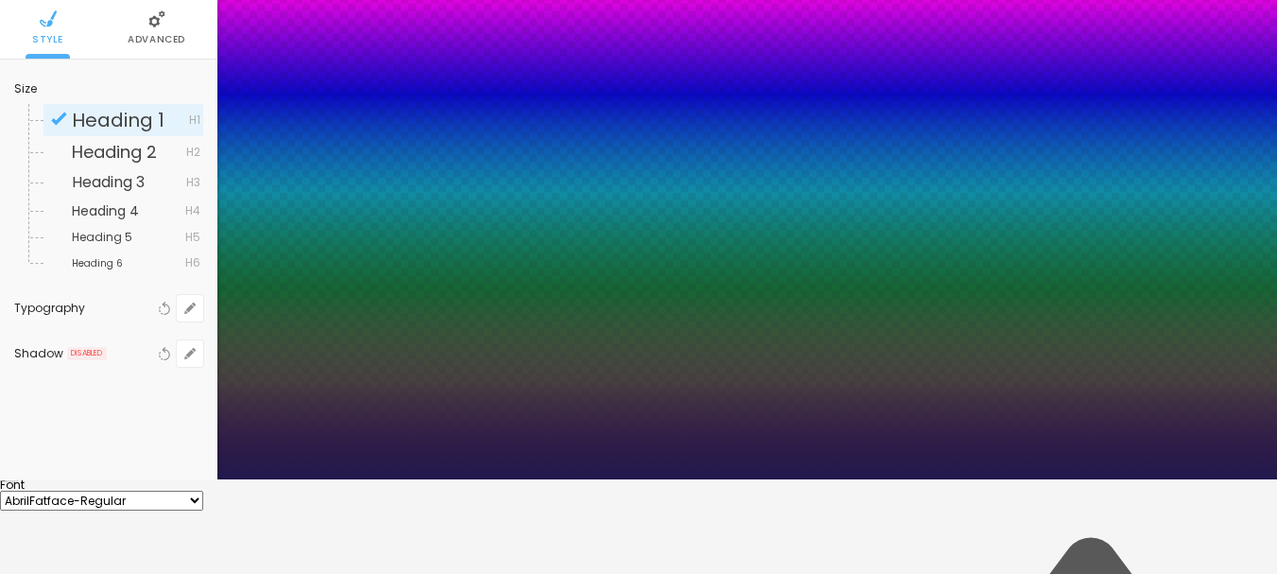
type input "2.7"
type input "2"
type input "1.8"
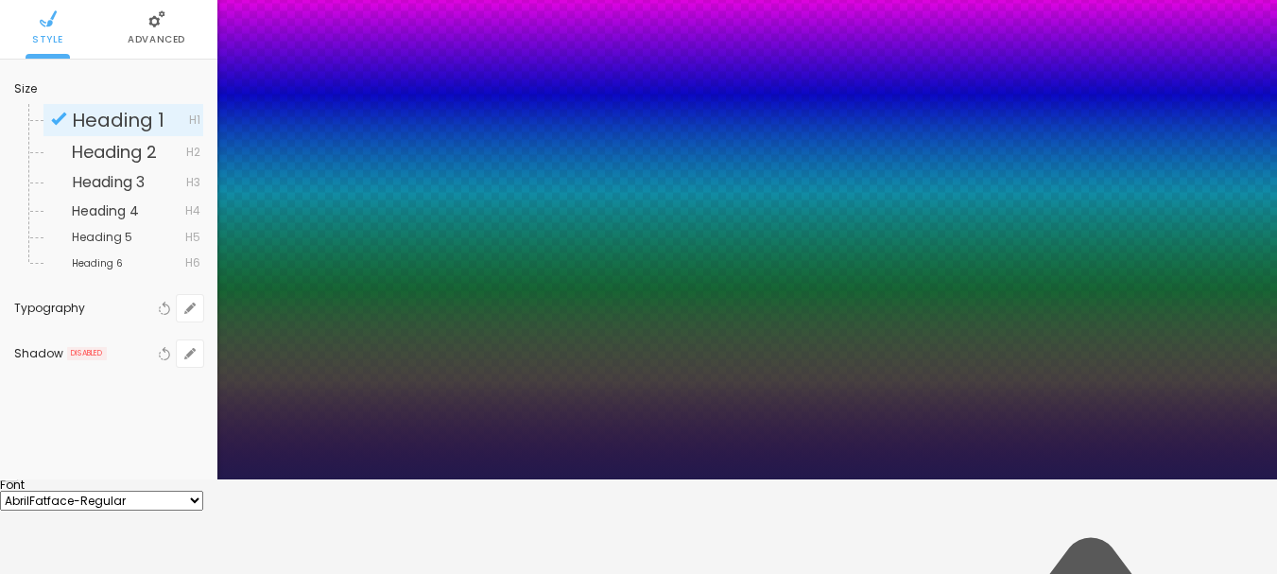
type input "1.8"
type input "1.7"
type input "1.6"
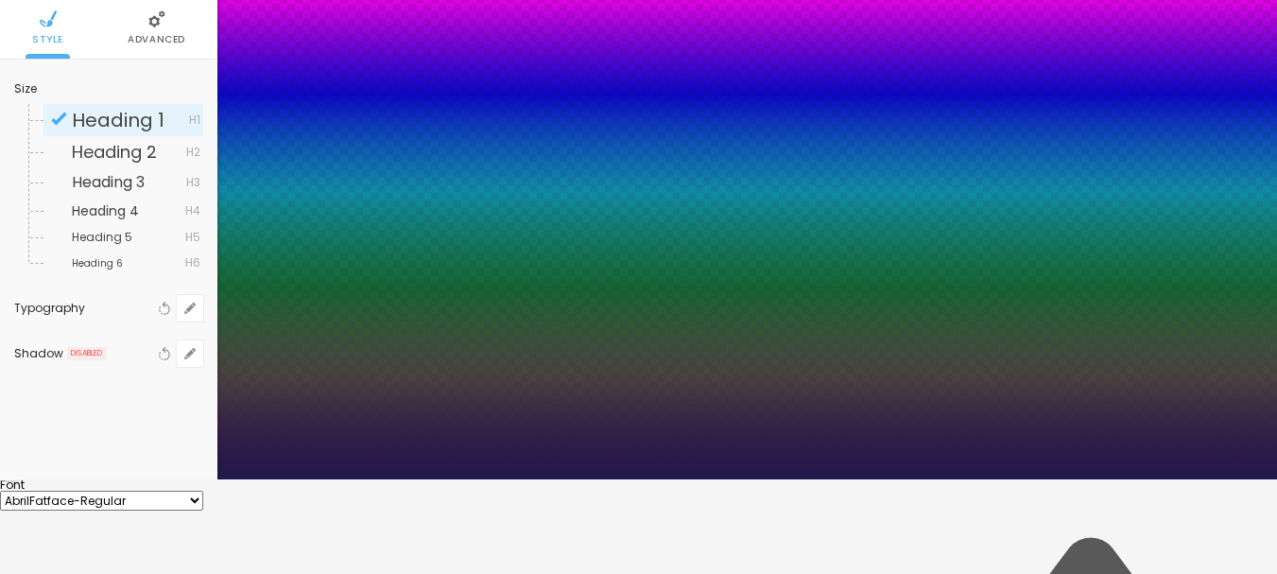
type input "1.5"
type input "1.3"
type input "1.2"
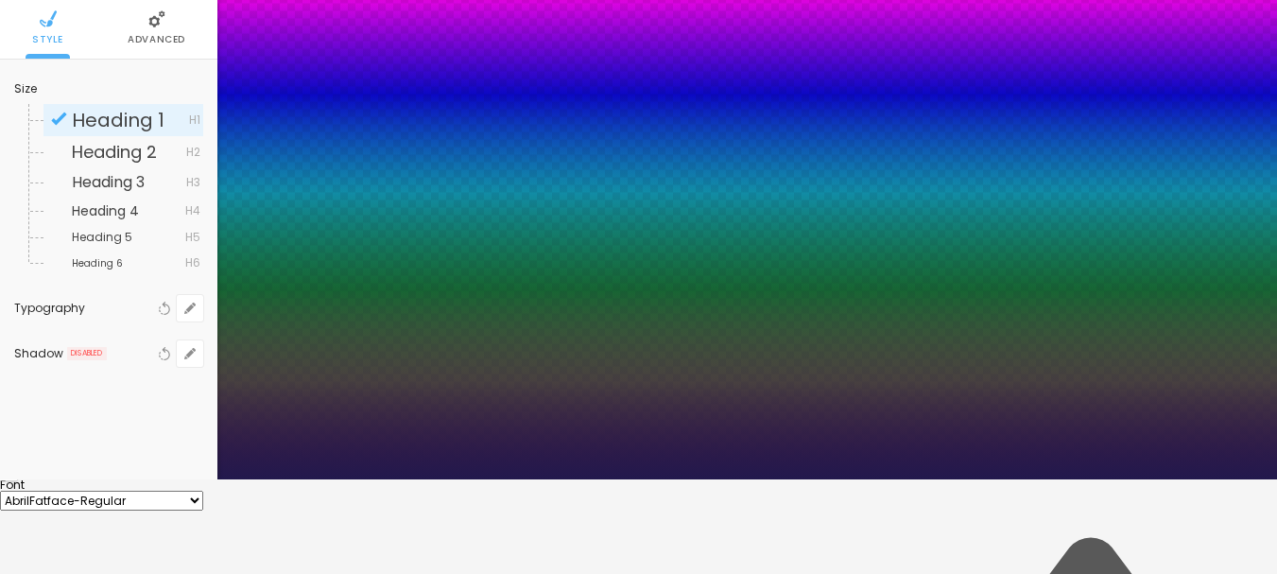
type input "1.2"
type input "1.1"
type input "1"
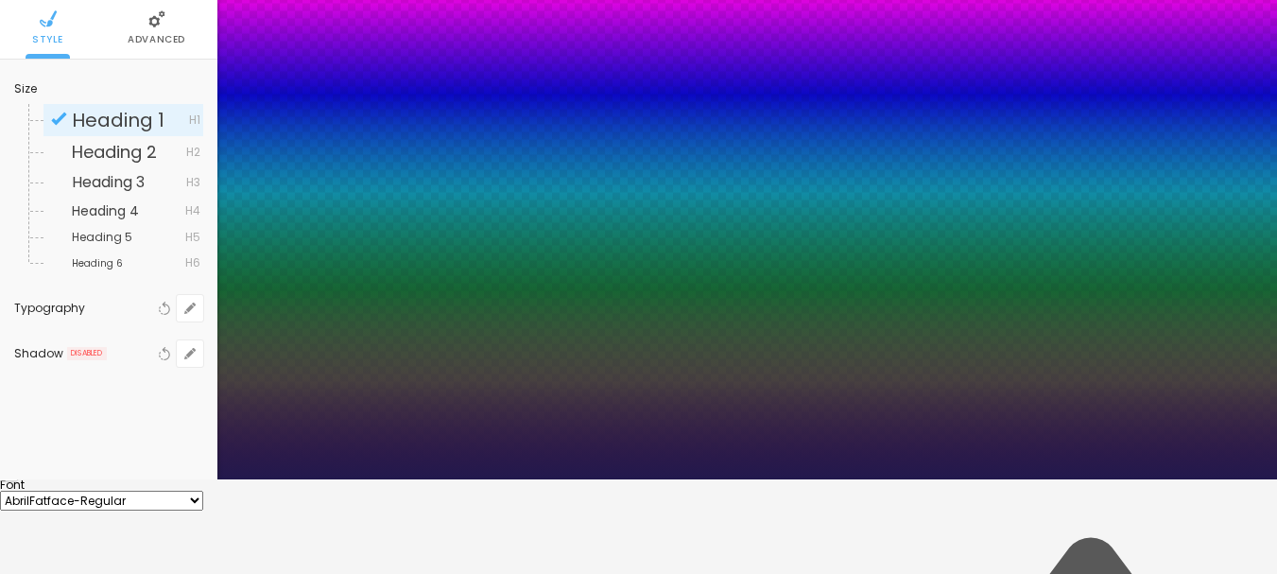
type input "0.8"
type input "0.6"
type input "0.4"
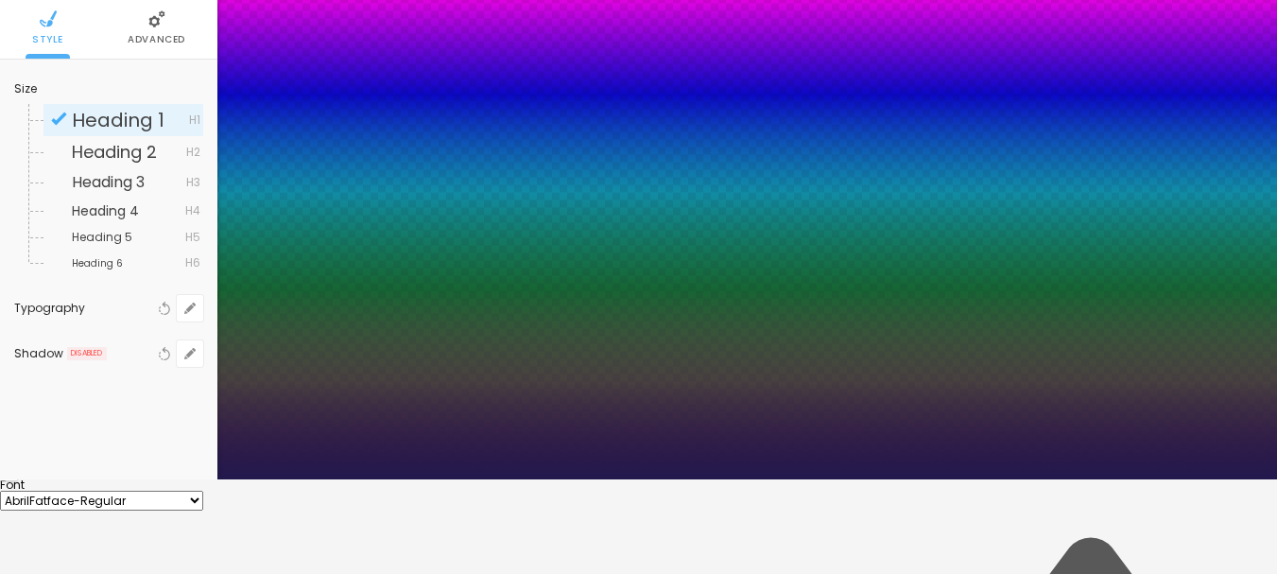
type input "0.4"
type input "0.3"
type input "0.2"
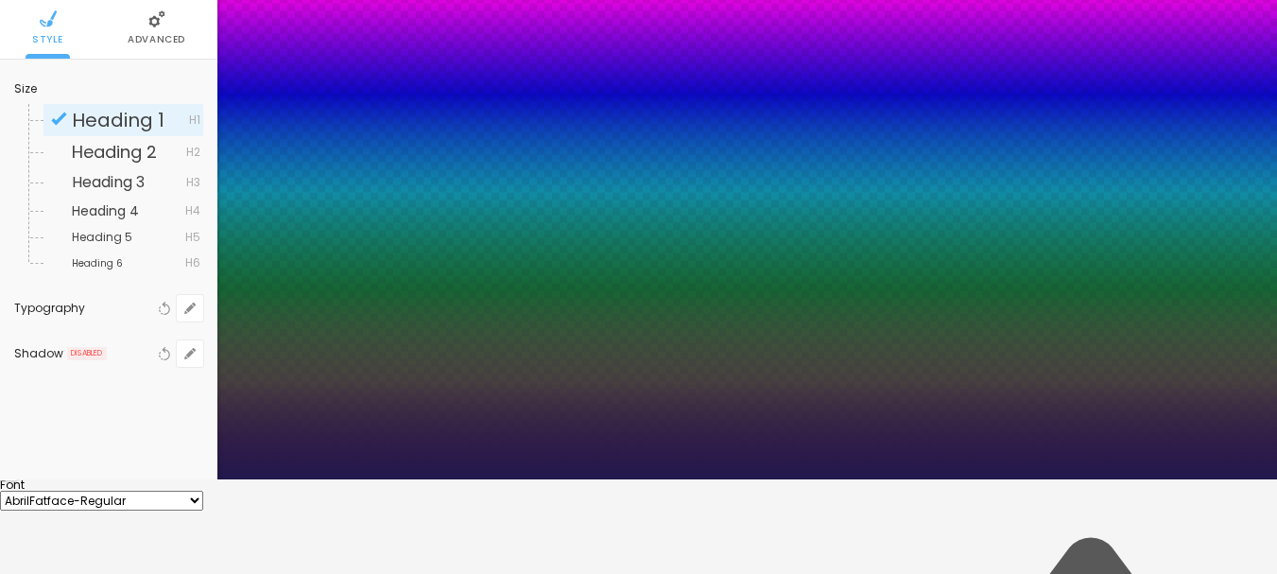
type input "0.1"
type input "0"
drag, startPoint x: 282, startPoint y: 481, endPoint x: 220, endPoint y: 471, distance: 62.3
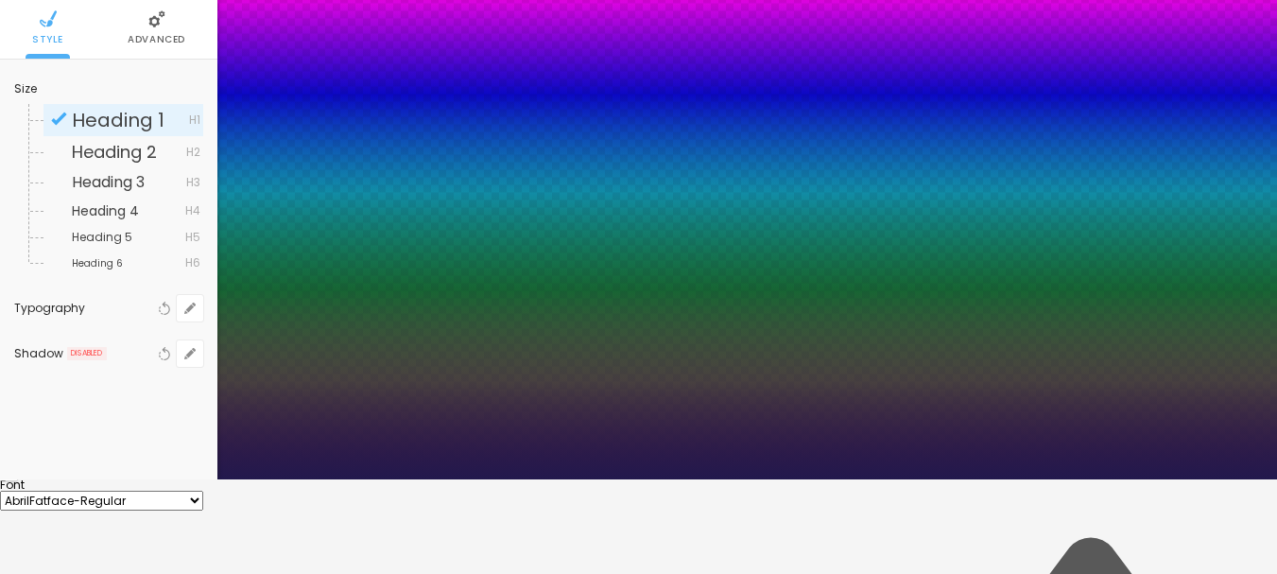
type input "0"
click at [736, 479] on div at bounding box center [638, 479] width 1277 height 0
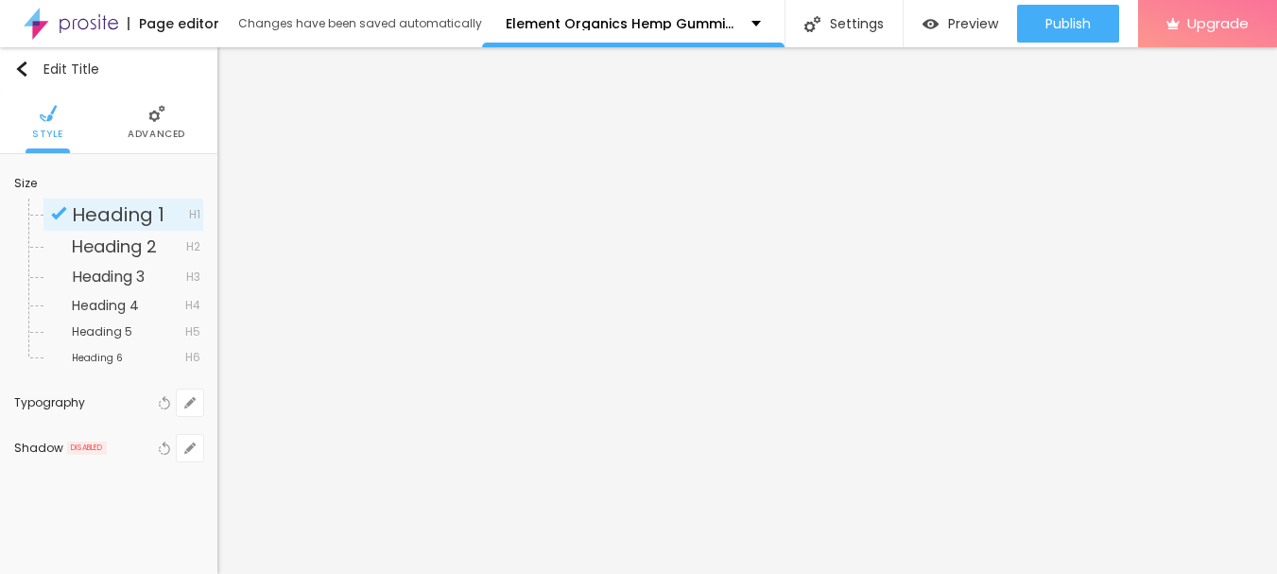
scroll to position [0, 0]
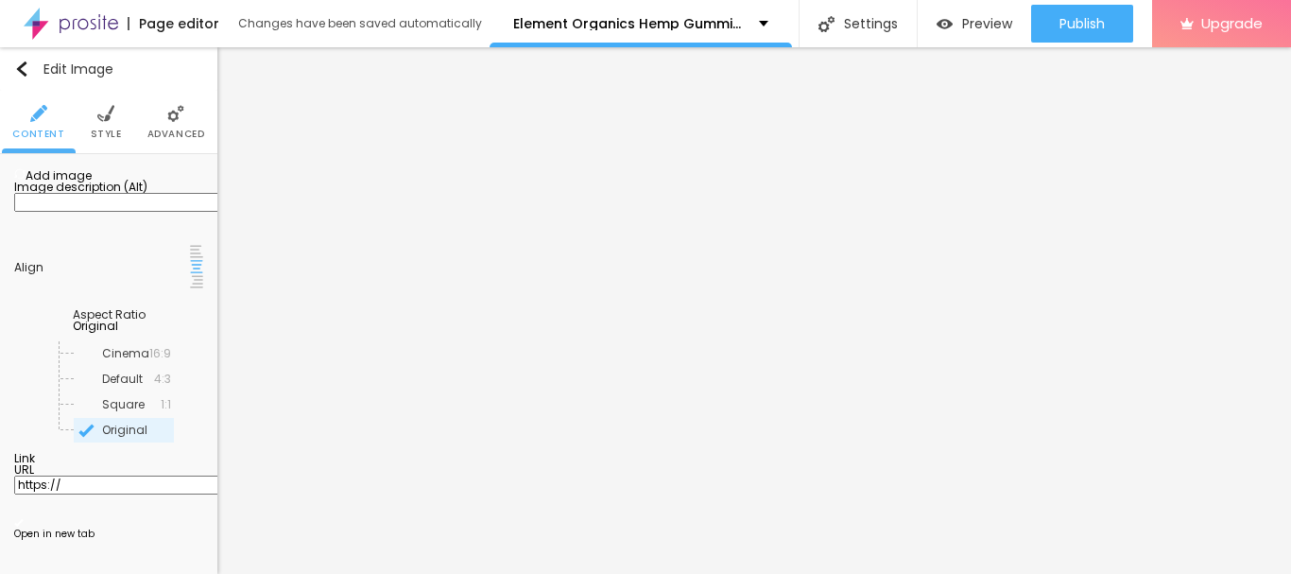
click at [92, 183] on span "Add image" at bounding box center [52, 175] width 77 height 16
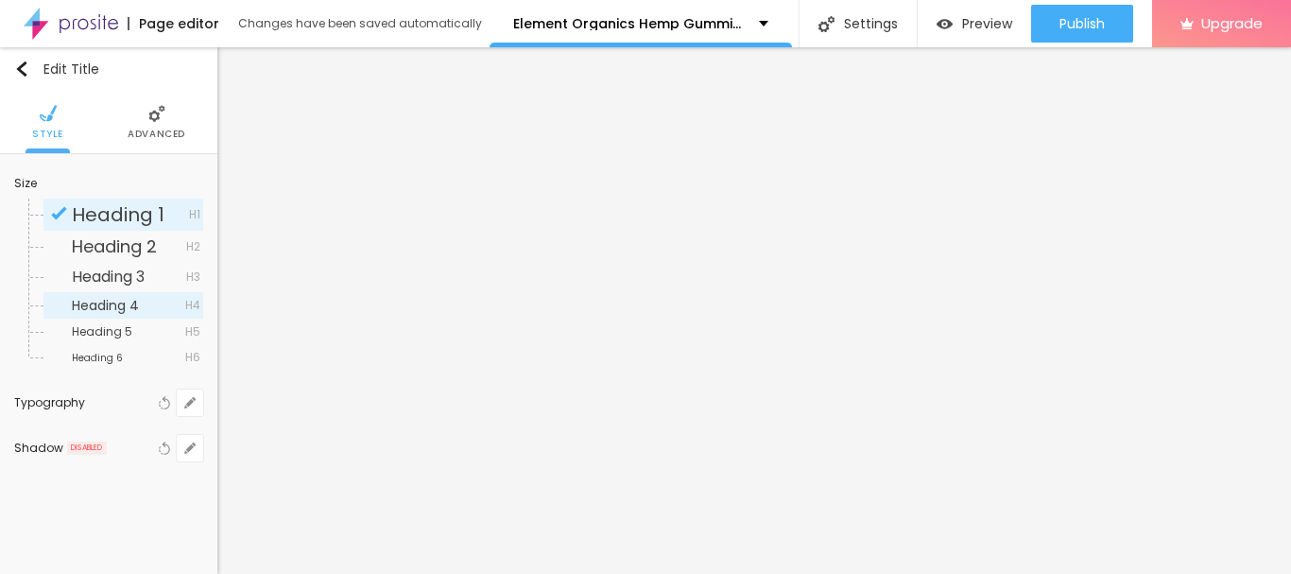
click at [131, 302] on span "Heading 4" at bounding box center [105, 305] width 67 height 19
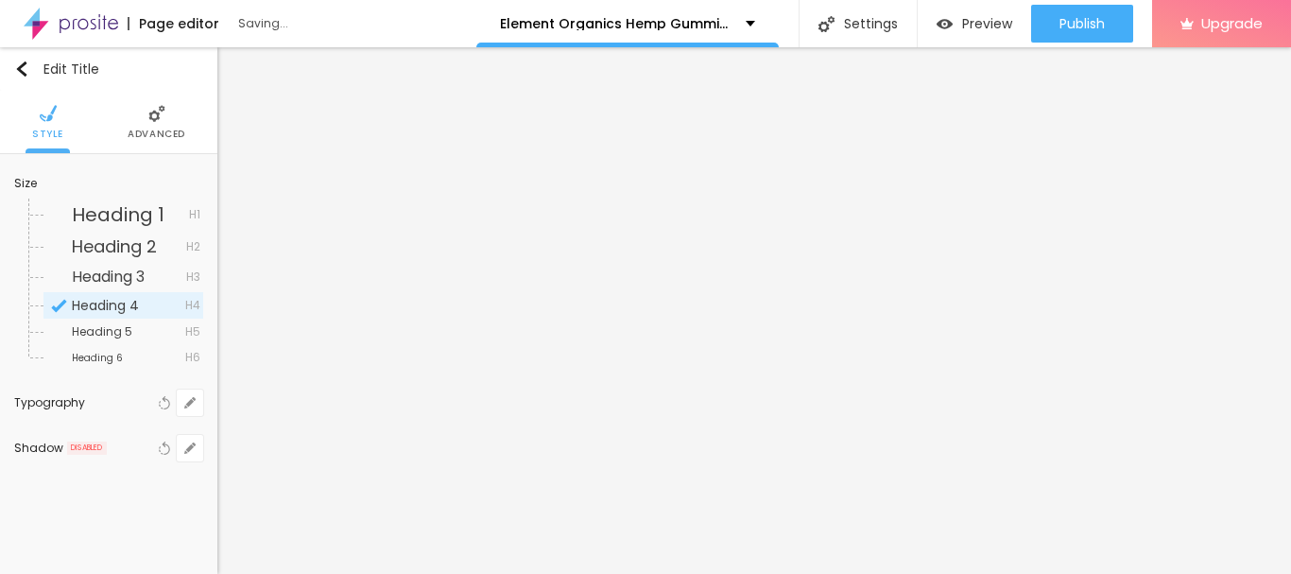
click at [137, 277] on span "Heading 3" at bounding box center [108, 277] width 73 height 22
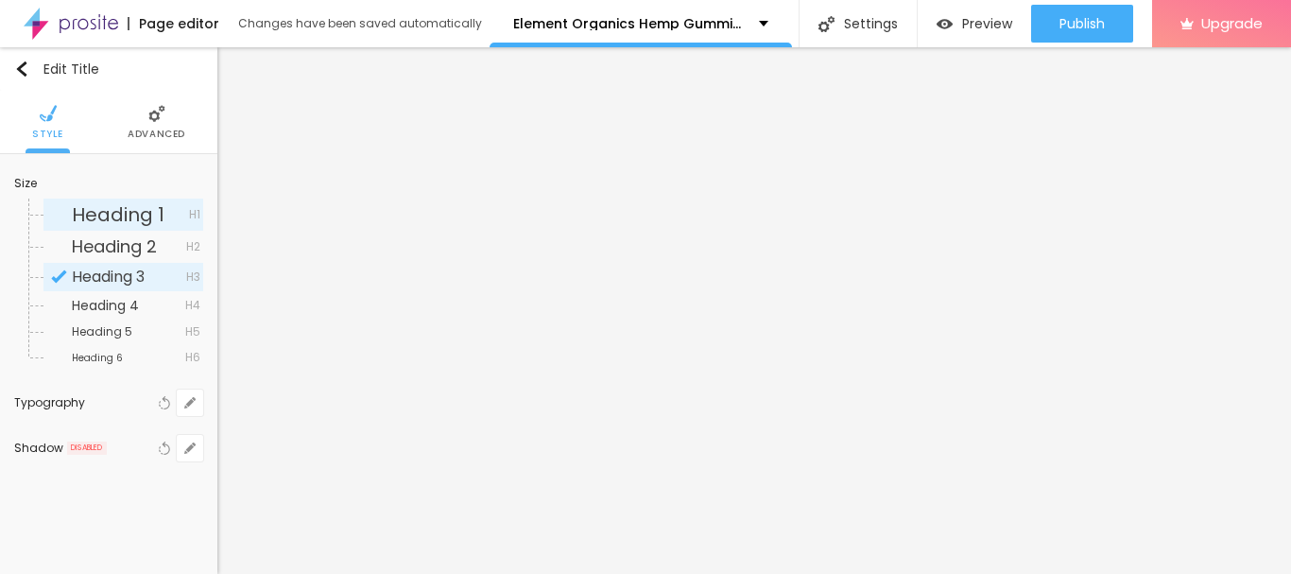
click at [131, 216] on span "Heading 1" at bounding box center [118, 214] width 93 height 26
click at [184, 395] on button "button" at bounding box center [190, 402] width 26 height 26
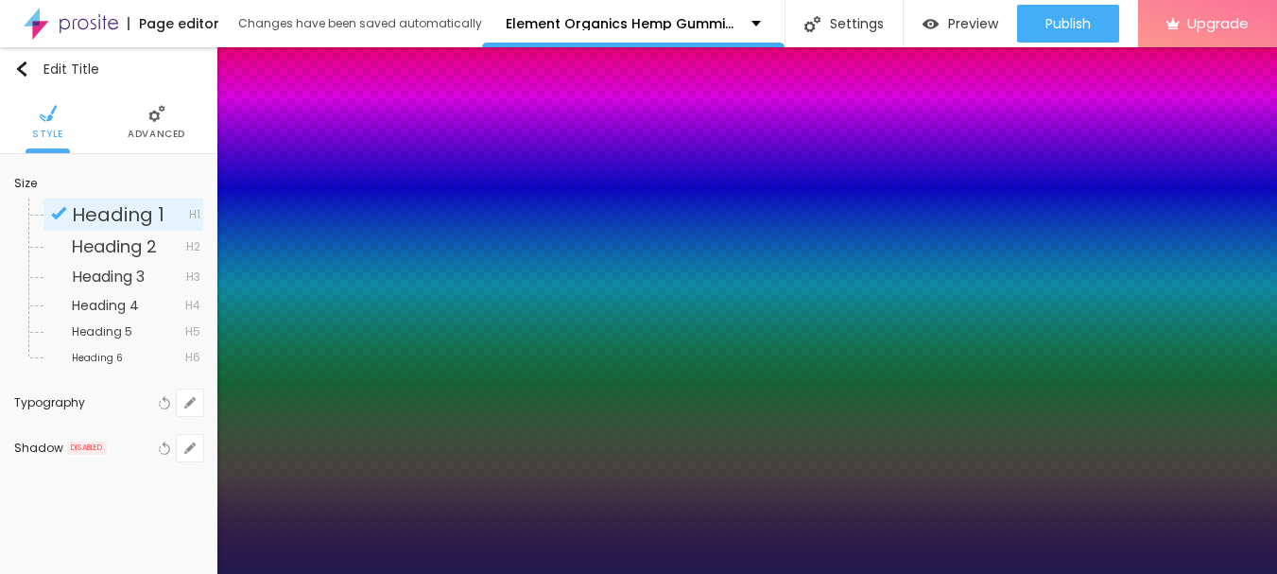
type input "22"
type input "21"
type input "20"
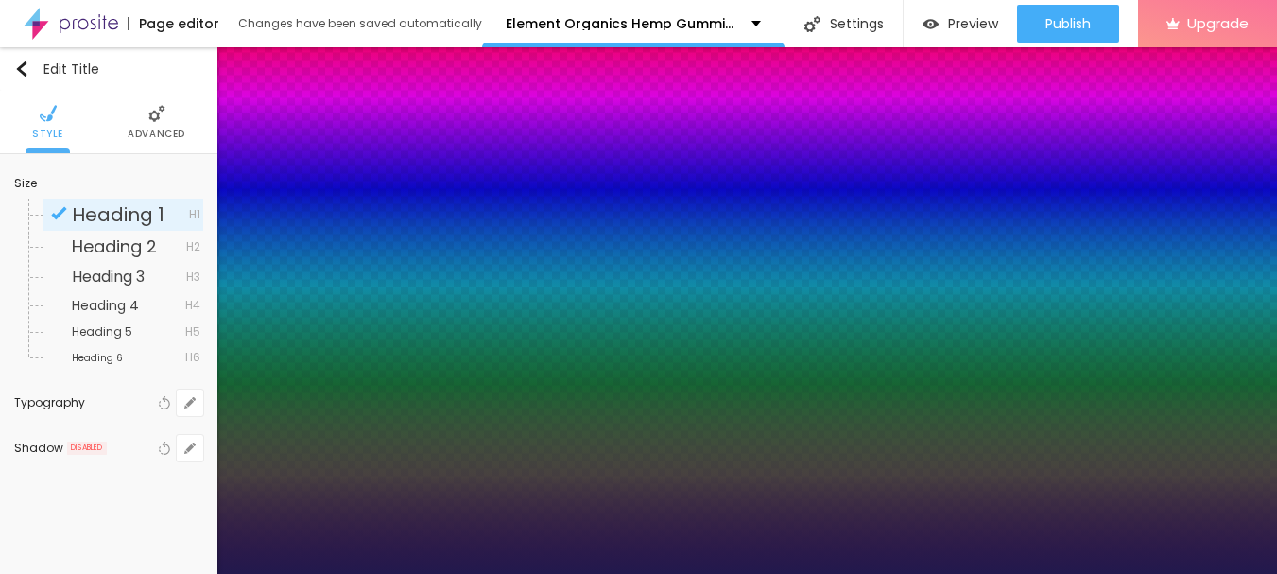
type input "20"
type input "26"
type input "27"
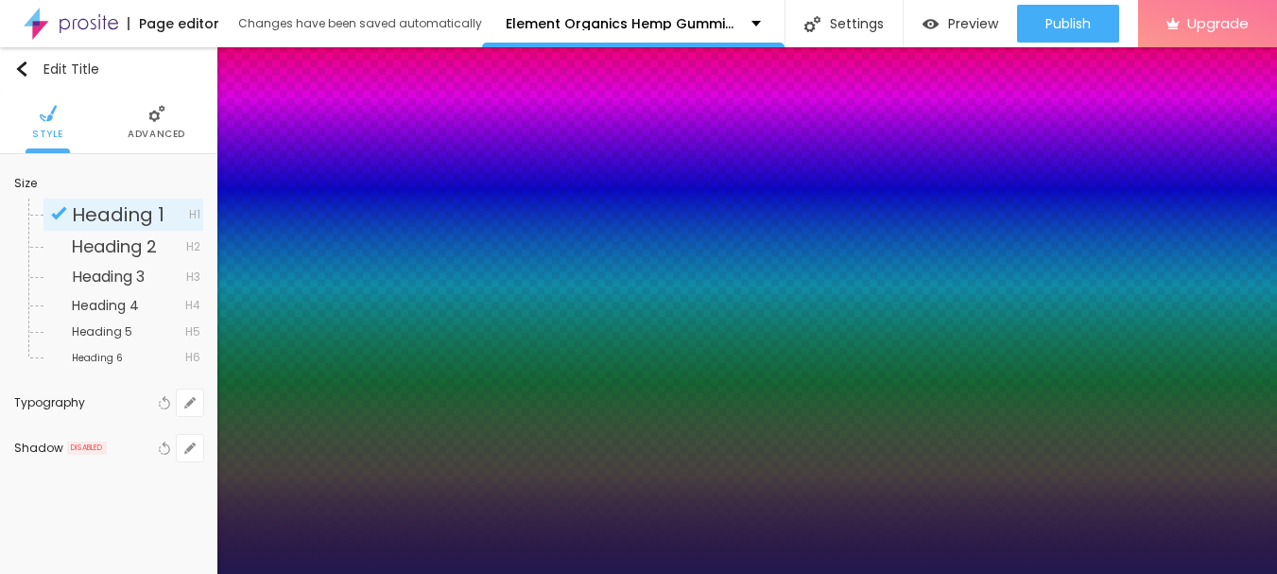
type input "27"
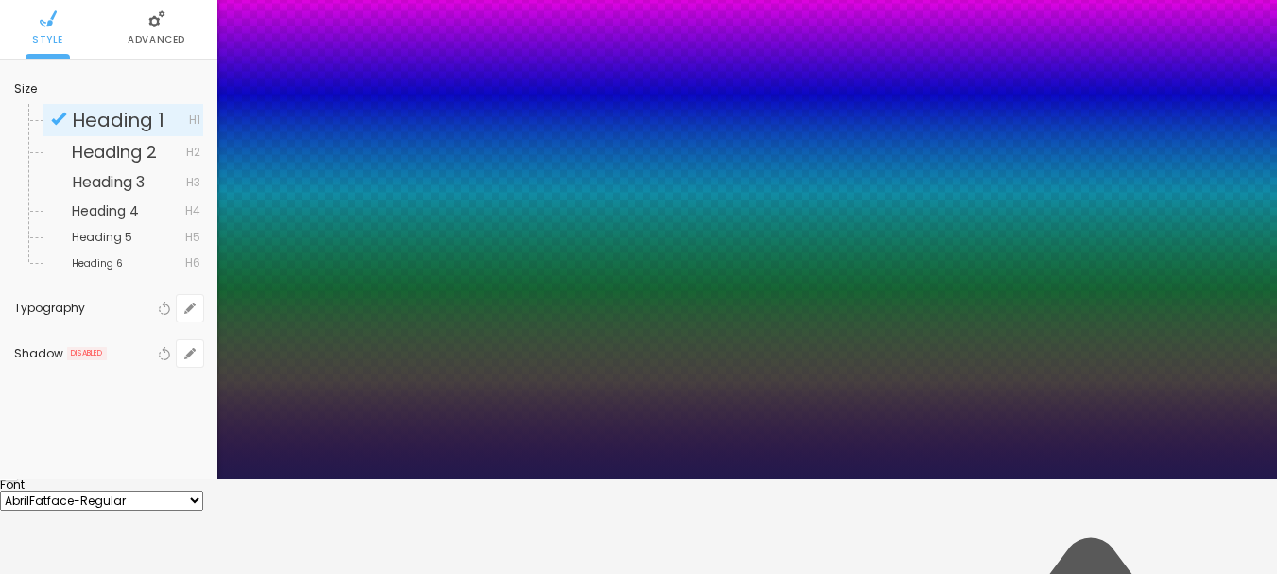
click at [766, 479] on div at bounding box center [638, 479] width 1277 height 0
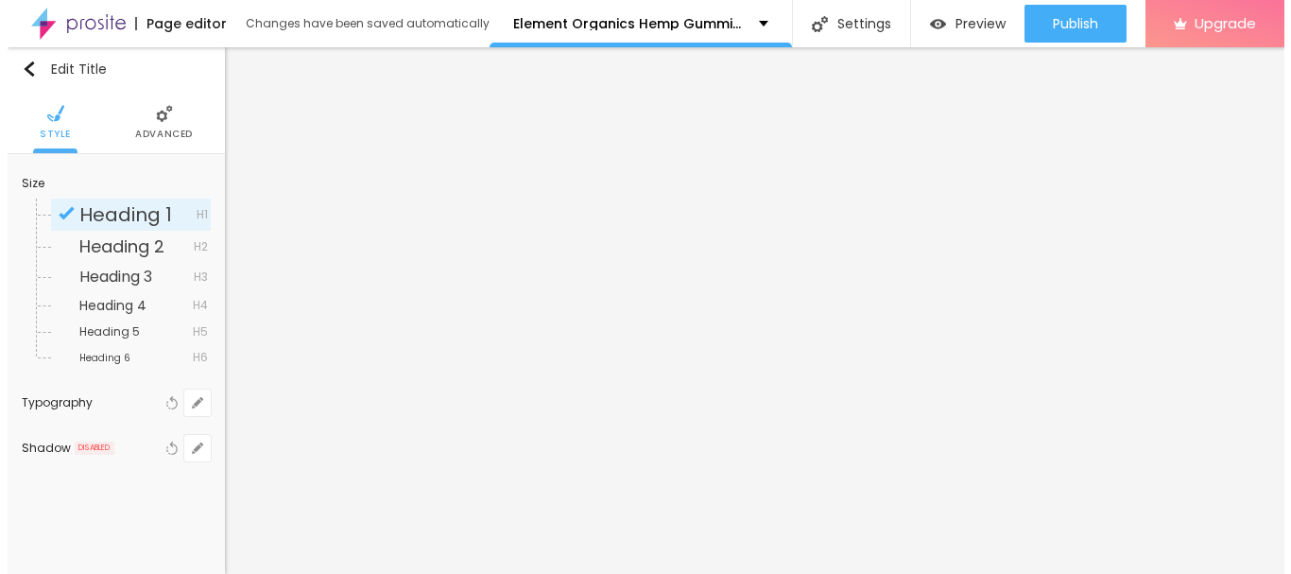
scroll to position [0, 0]
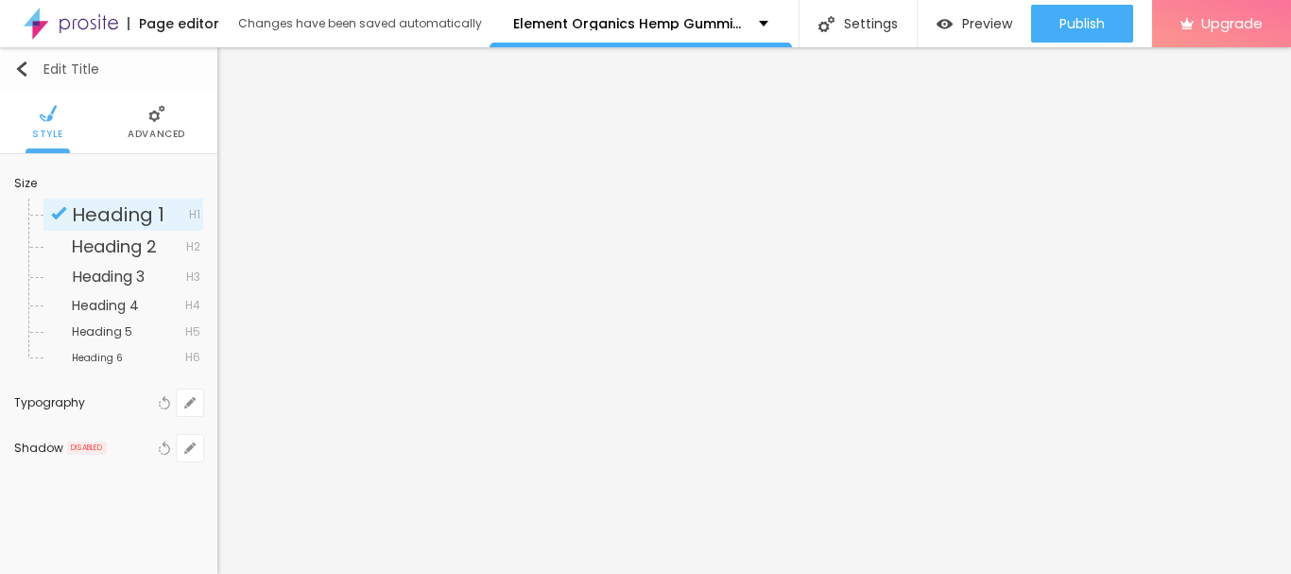
click at [24, 73] on img "button" at bounding box center [21, 68] width 15 height 15
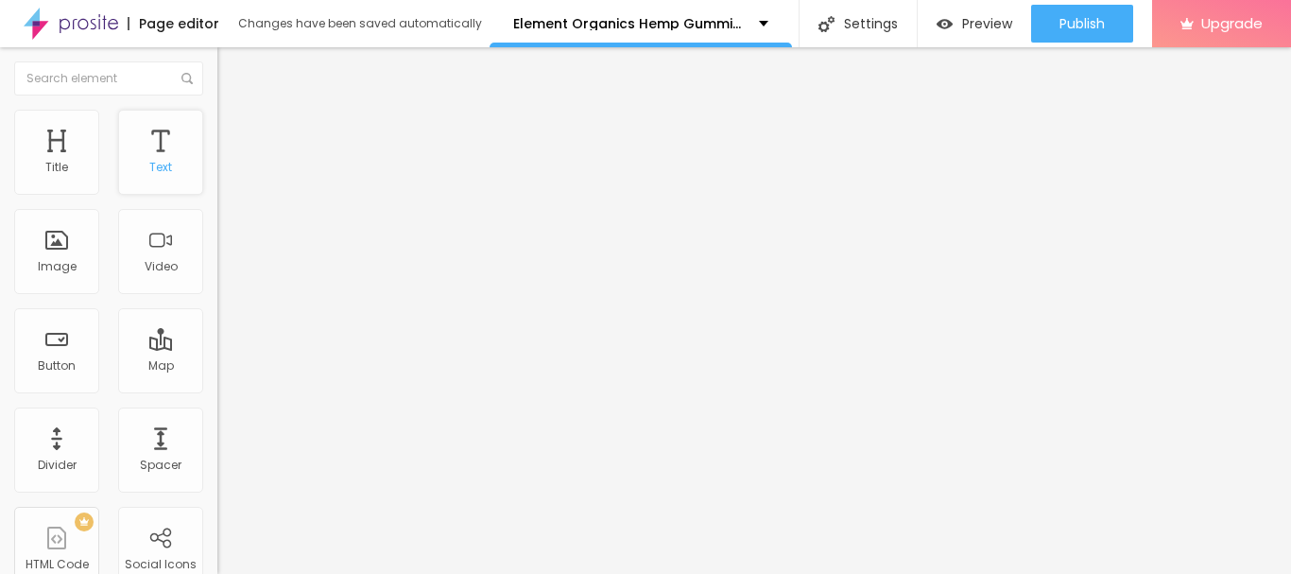
click at [144, 149] on div "Text" at bounding box center [160, 152] width 85 height 85
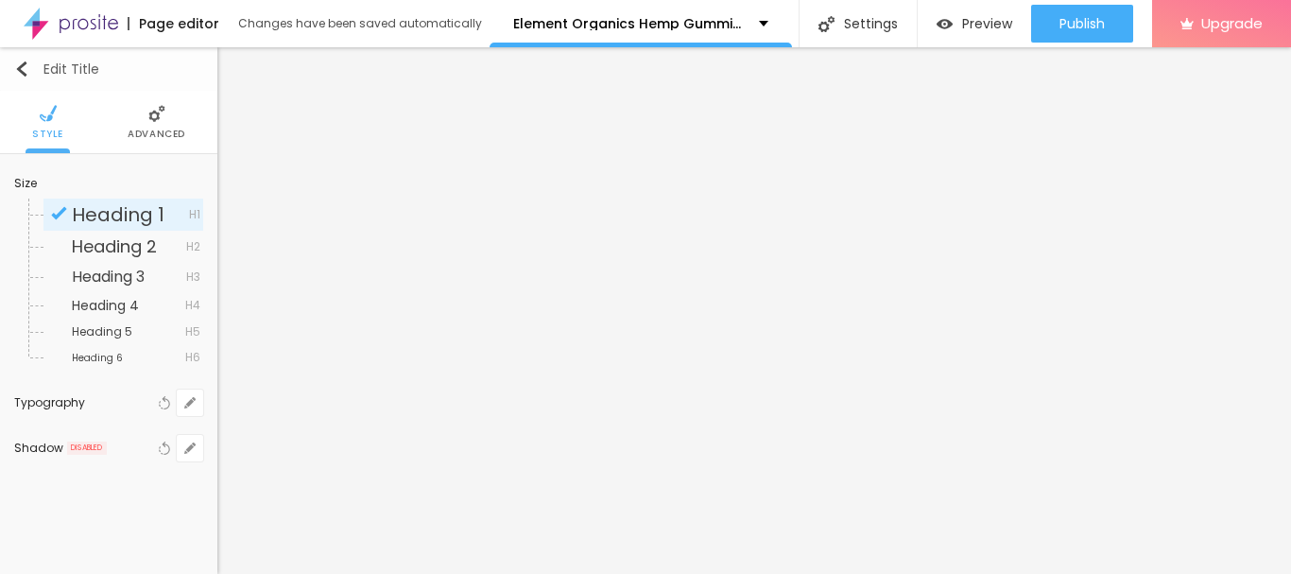
click at [17, 70] on img "button" at bounding box center [21, 68] width 15 height 15
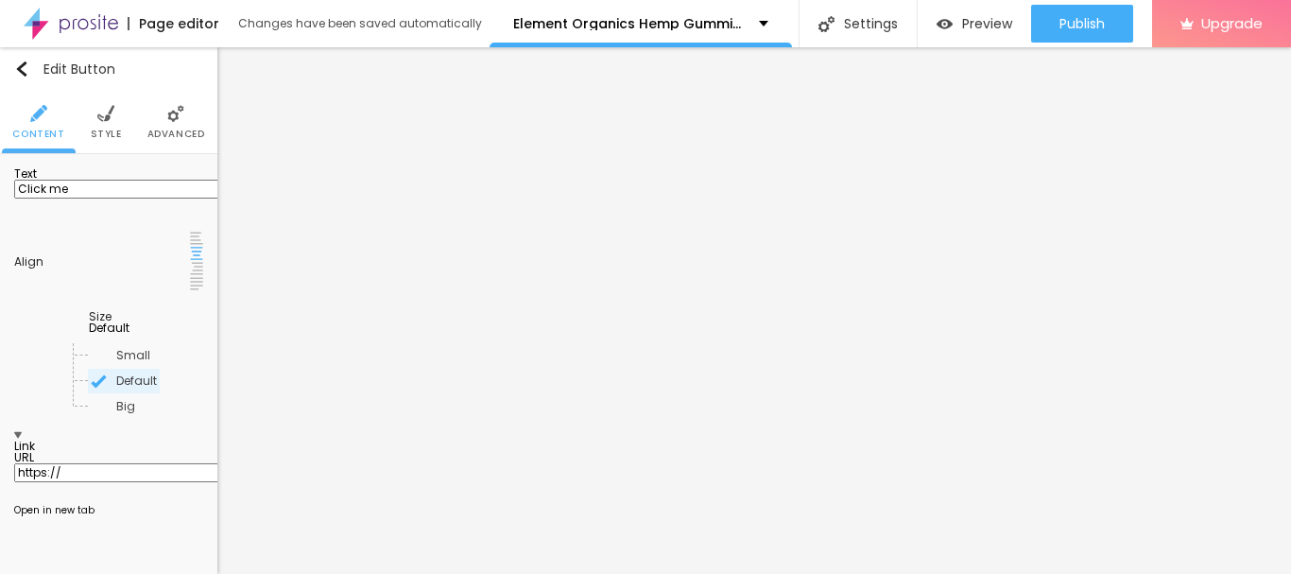
click at [130, 198] on input "Click me" at bounding box center [127, 189] width 227 height 19
paste input "<<<< ……..𝐒𝐡𝐨𝐩 𝐍𝐨𝐰! 𝐁𝐮𝐲 𝐍𝐨𝐰! 𝐃𝐢𝐬𝐜𝐨𝐮𝐧𝐭 𝐀𝐯𝐚𝐢𝐥𝐚𝐛𝐥𝐞!…….>>>"
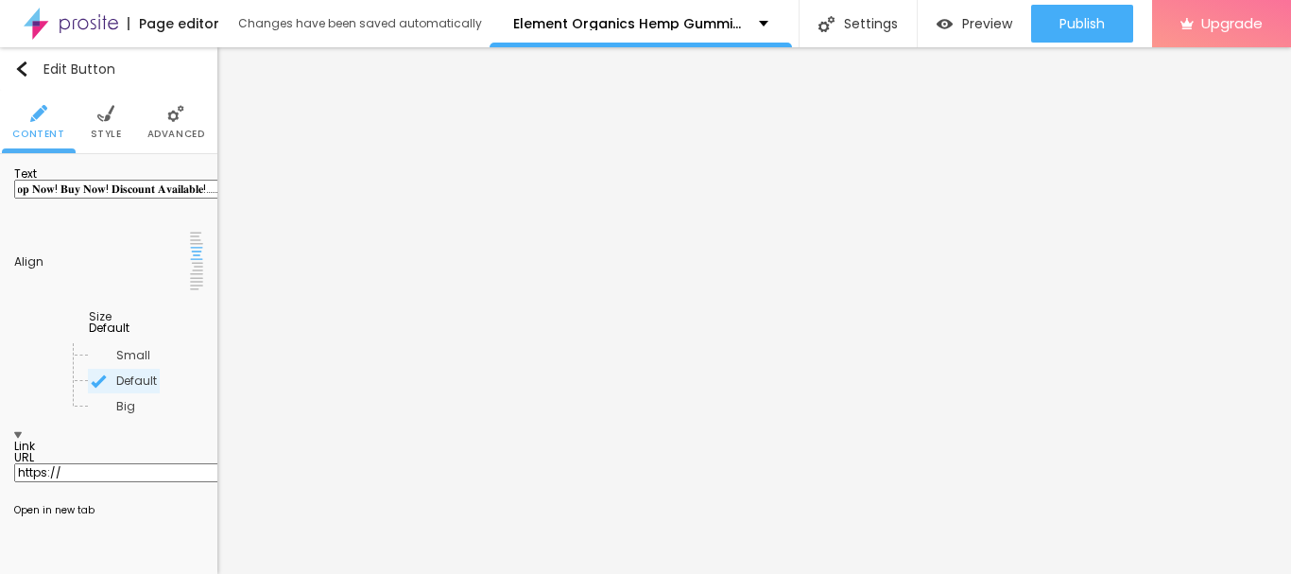
type input "<<<< ……..𝐒𝐡𝐨𝐩 𝐍𝐨𝐰! 𝐁𝐮𝐲 𝐍𝐨𝐰! 𝐃𝐢𝐬𝐜𝐨𝐮𝐧𝐭 𝐀𝐯𝐚𝐢𝐥𝐚𝐛𝐥𝐞!…….>>>"
click at [97, 463] on input "https://" at bounding box center [127, 472] width 227 height 19
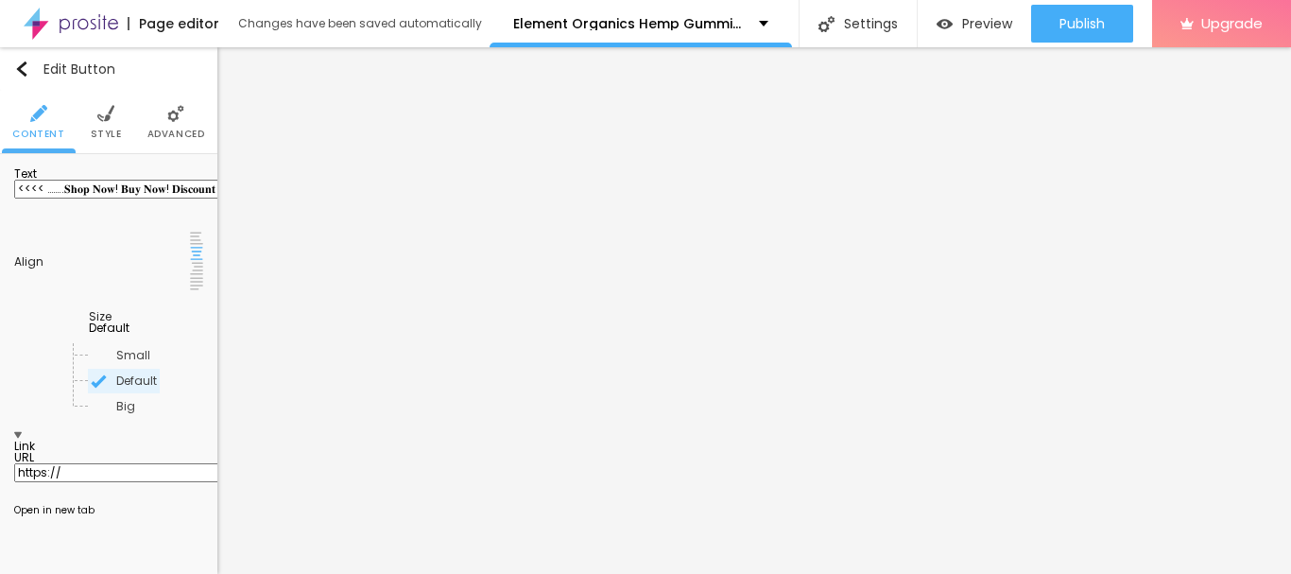
paste input "[DOMAIN_NAME][URL]"
type input "[URL][DOMAIN_NAME]"
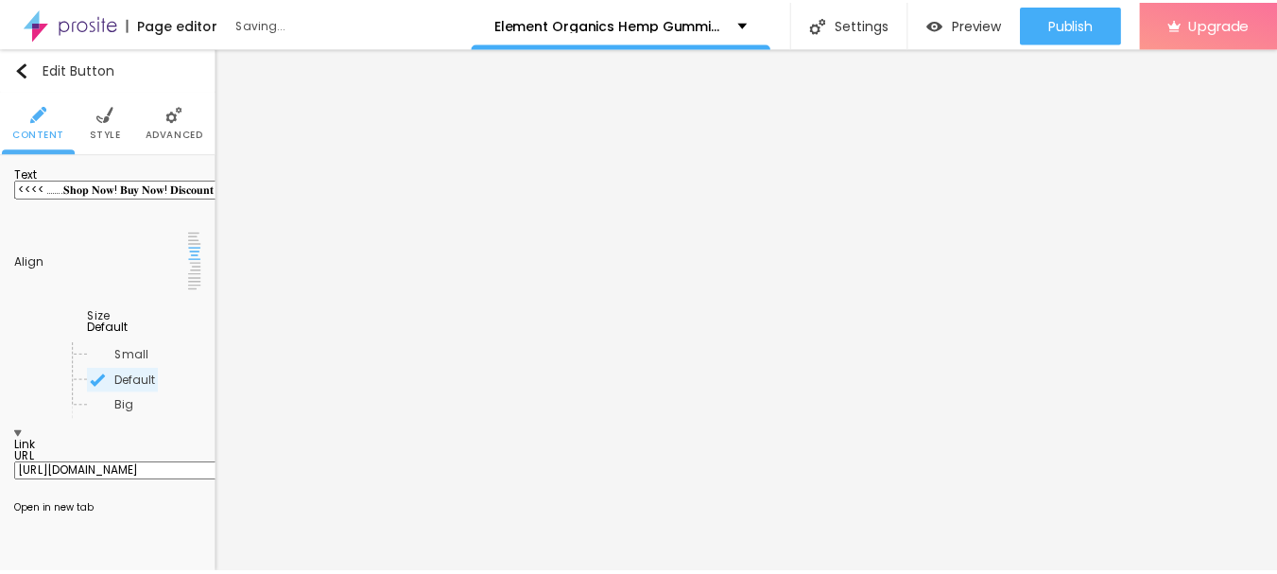
scroll to position [0, 0]
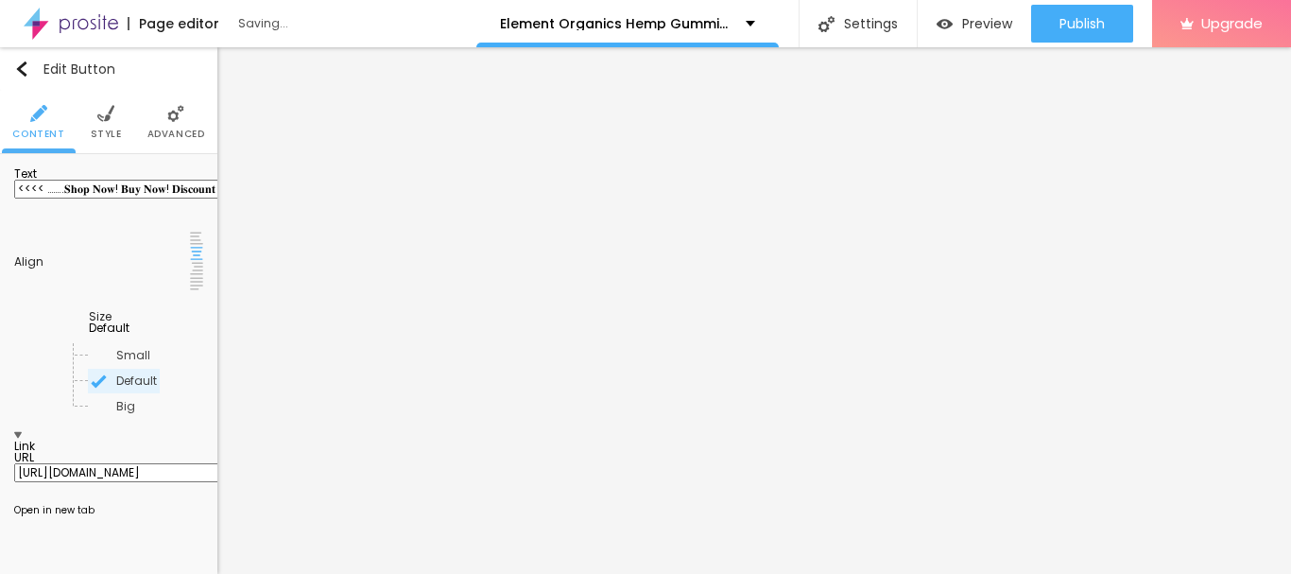
click at [148, 483] on div "Edit Button Content Style Advanced Text <<<< ……..𝐒𝐡𝐨𝐩 𝐍𝐨𝐰! 𝐁𝐮𝐲 𝐍𝐨𝐰! 𝐃𝐢𝐬𝐜𝐨𝐮𝐧𝐭 𝐀𝐯…" at bounding box center [108, 310] width 217 height 526
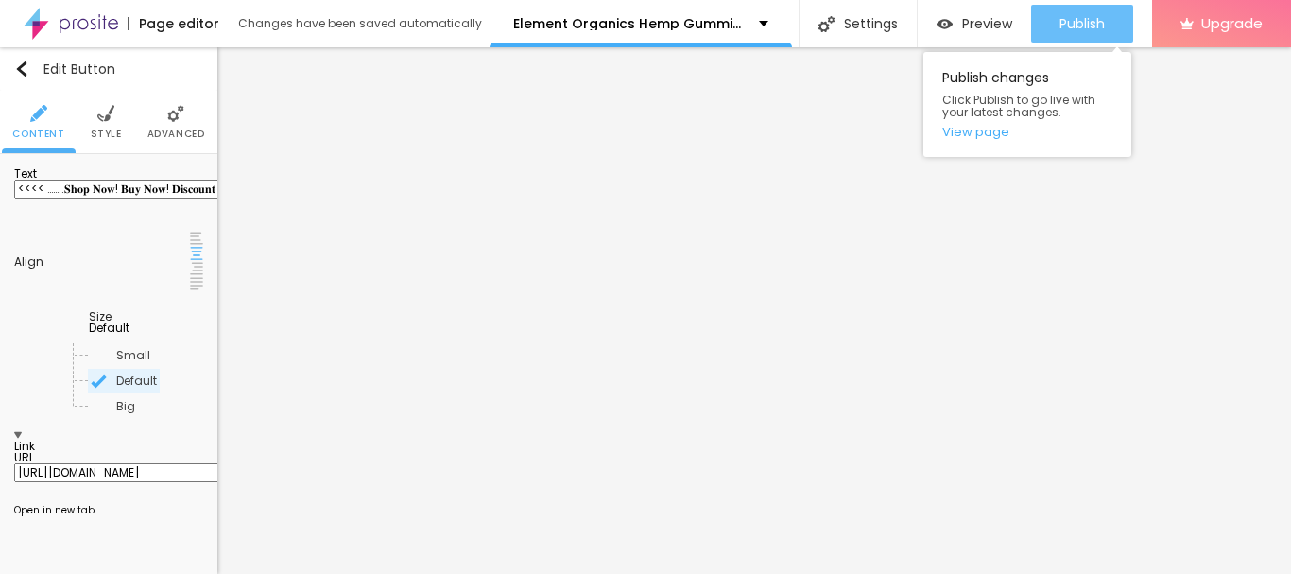
click at [1085, 16] on span "Publish" at bounding box center [1081, 23] width 45 height 15
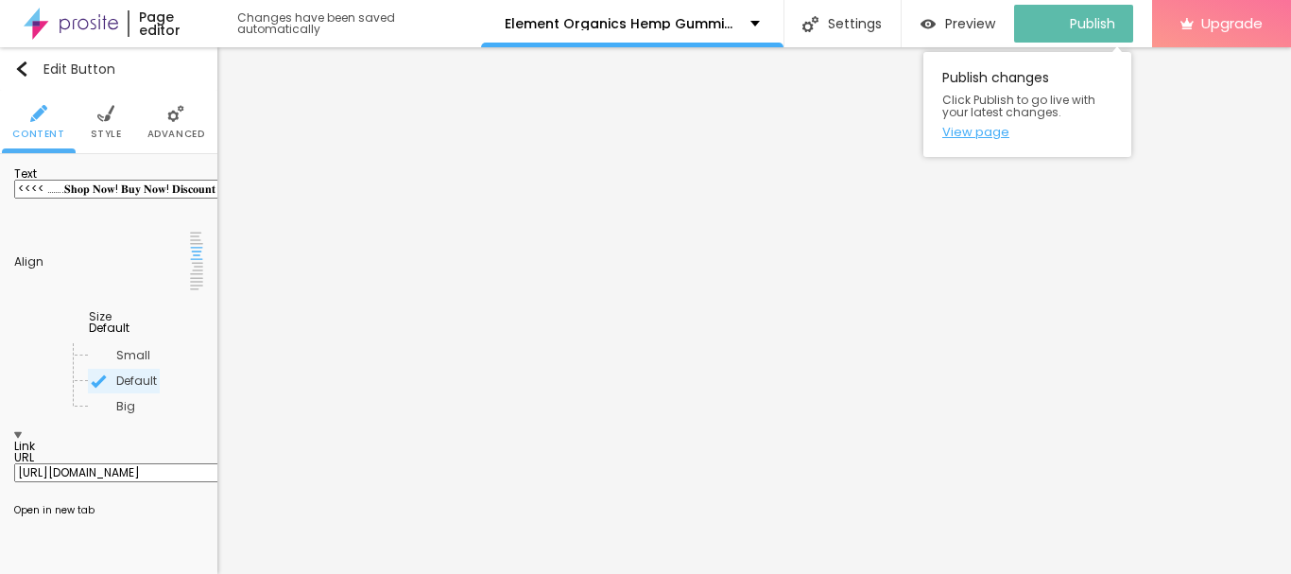
click at [985, 135] on link "View page" at bounding box center [1027, 132] width 170 height 12
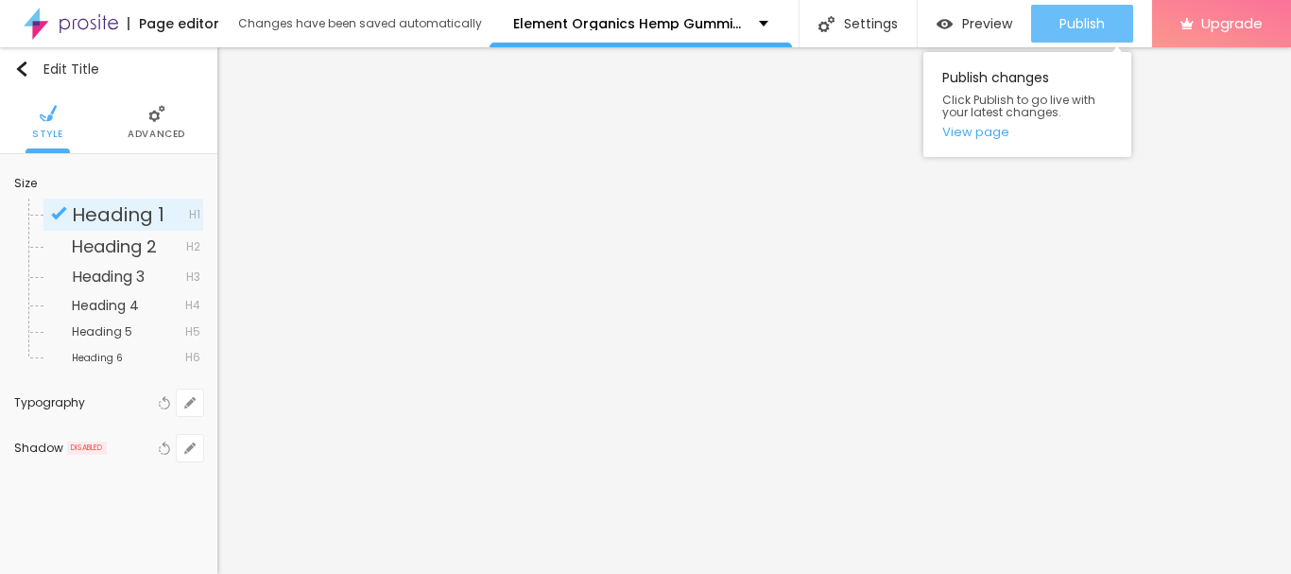
click at [1084, 12] on div "Publish" at bounding box center [1081, 24] width 45 height 38
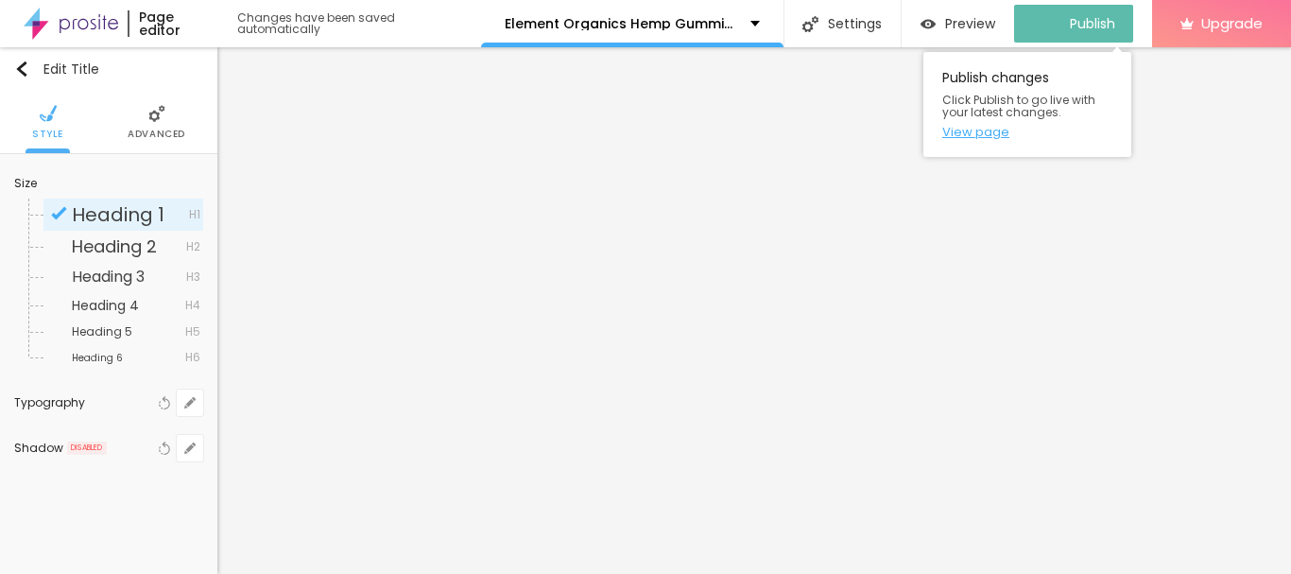
click at [992, 132] on link "View page" at bounding box center [1027, 132] width 170 height 12
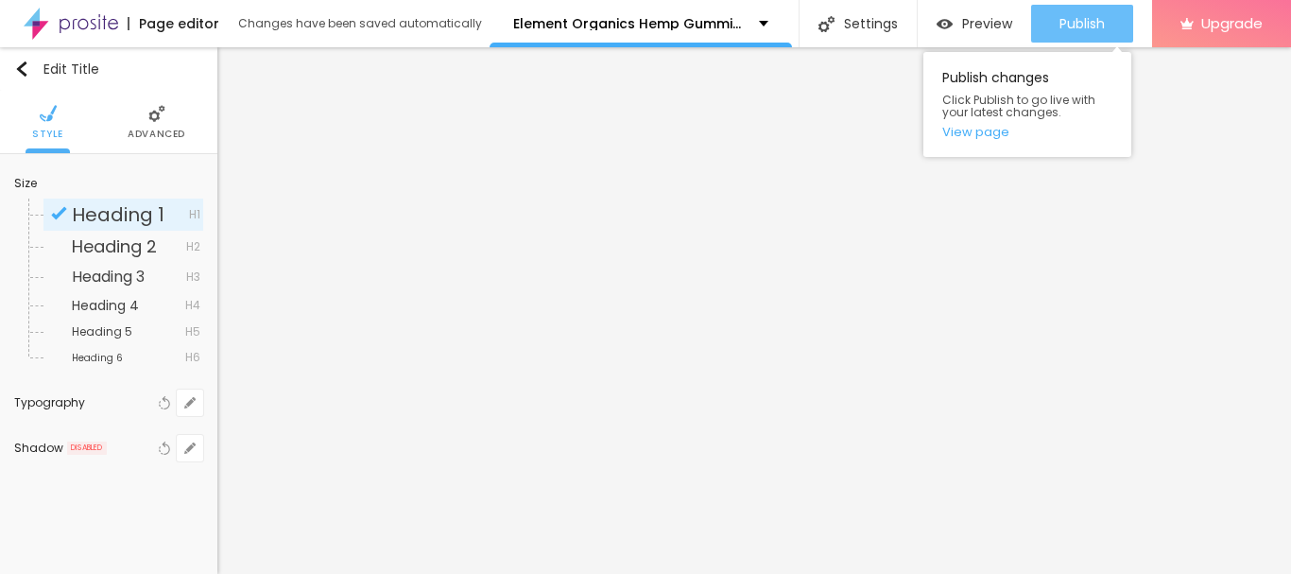
click at [1101, 16] on span "Publish" at bounding box center [1081, 23] width 45 height 15
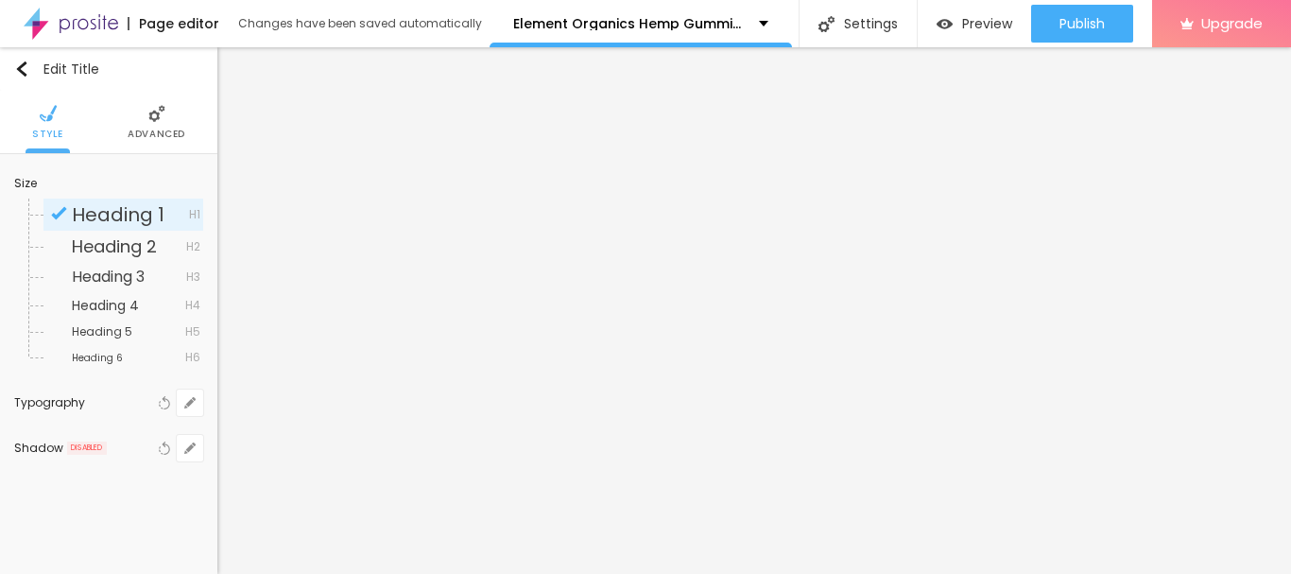
click at [163, 229] on div "Heading 1 H1" at bounding box center [123, 214] width 160 height 32
click at [153, 221] on span "Heading 1" at bounding box center [118, 214] width 93 height 26
click at [186, 400] on icon "button" at bounding box center [189, 402] width 11 height 11
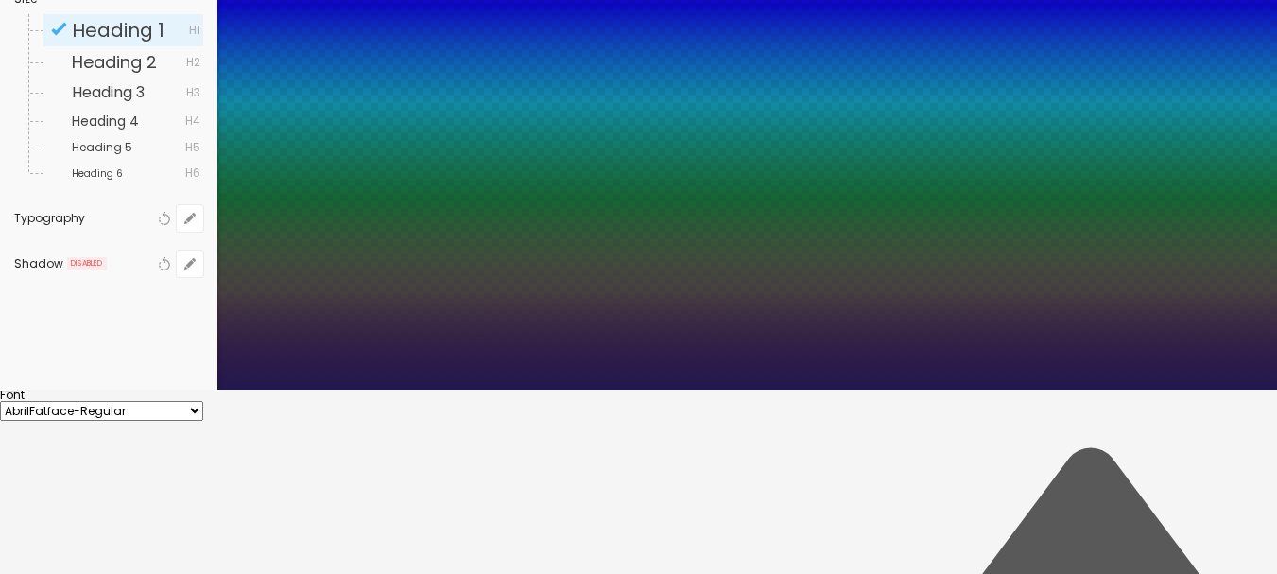
scroll to position [189, 0]
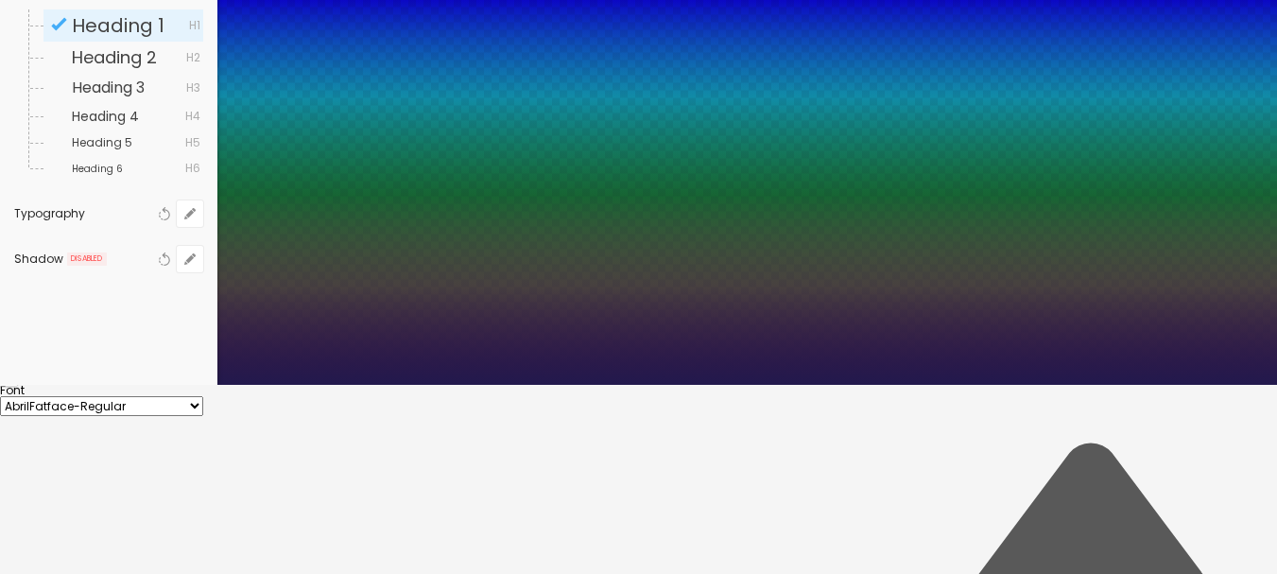
click at [203, 396] on select "AbrilFatface-Regular Actor-Regular Alegreya AlegreyaBlack [PERSON_NAME] [PERSON…" at bounding box center [101, 406] width 203 height 20
click at [201, 396] on select "AbrilFatface-Regular Actor-Regular Alegreya AlegreyaBlack [PERSON_NAME] [PERSON…" at bounding box center [101, 406] width 203 height 20
click at [203, 396] on select "AbrilFatface-Regular Actor-Regular Alegreya AlegreyaBlack [PERSON_NAME] [PERSON…" at bounding box center [101, 406] width 203 height 20
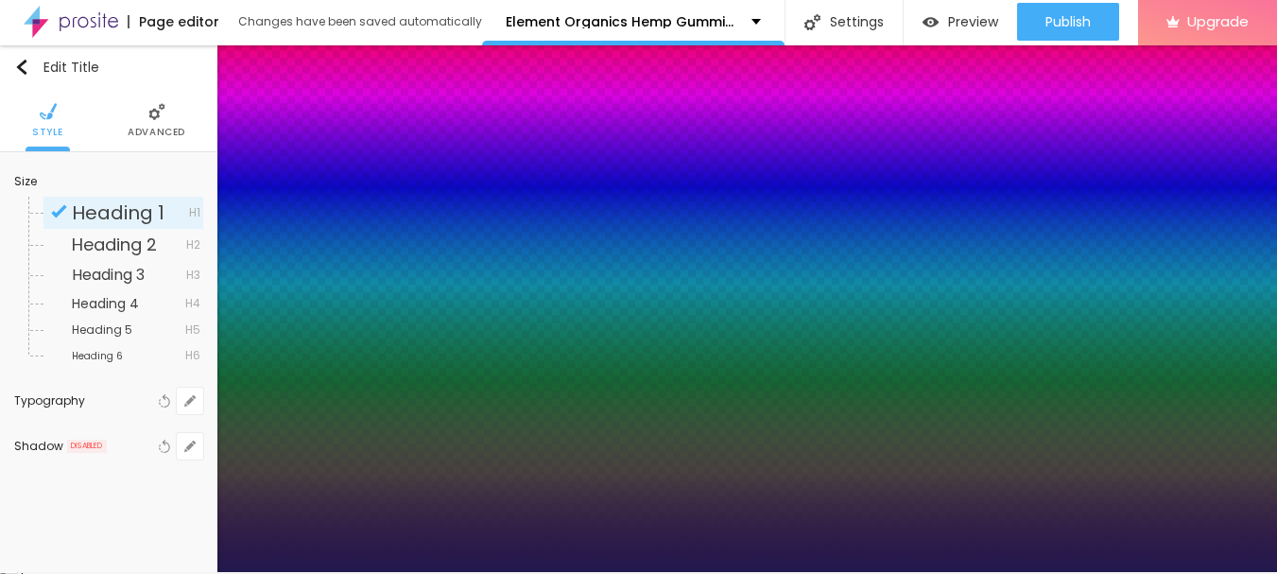
scroll to position [0, 0]
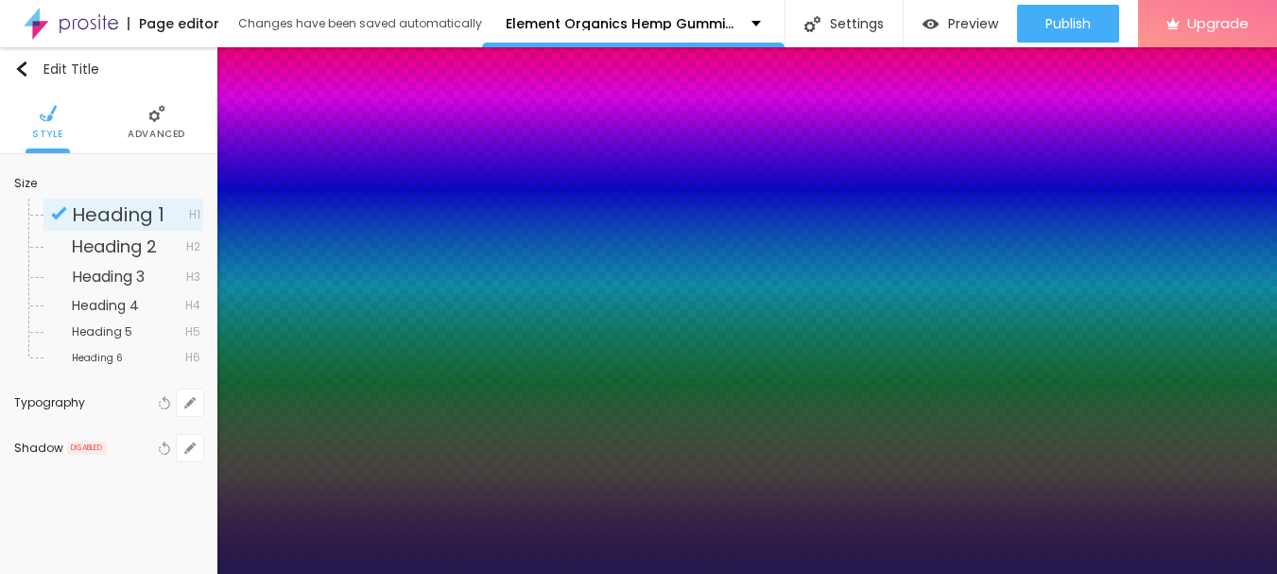
select select "[PERSON_NAME]"
click at [386, 573] on div at bounding box center [638, 574] width 1277 height 0
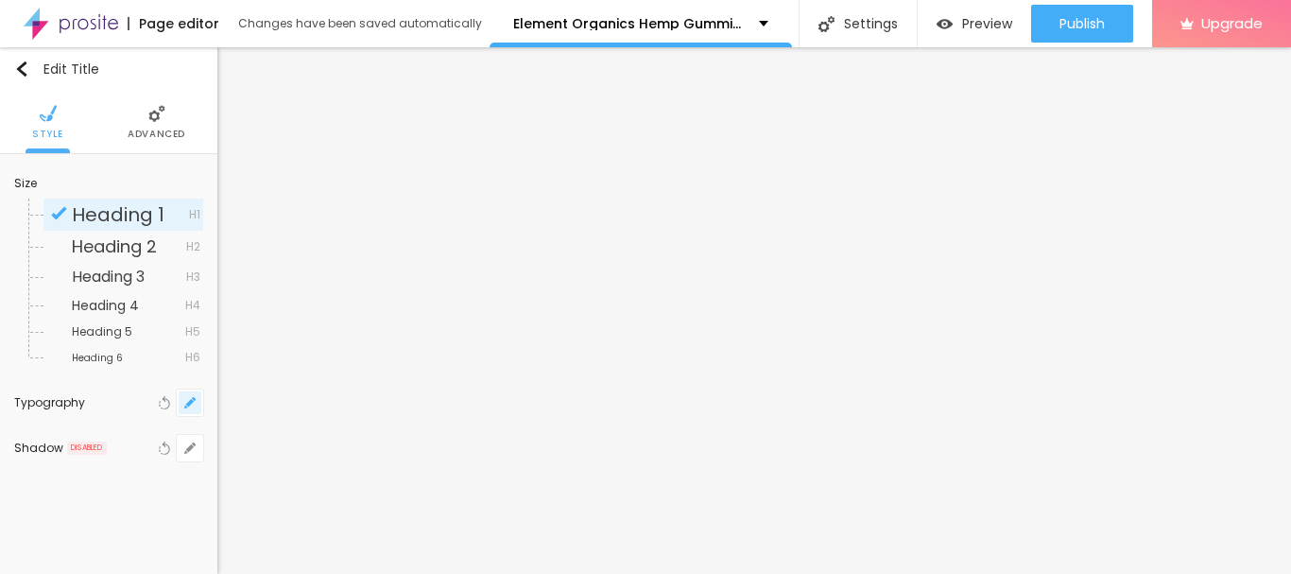
click at [195, 402] on icon "button" at bounding box center [189, 402] width 11 height 11
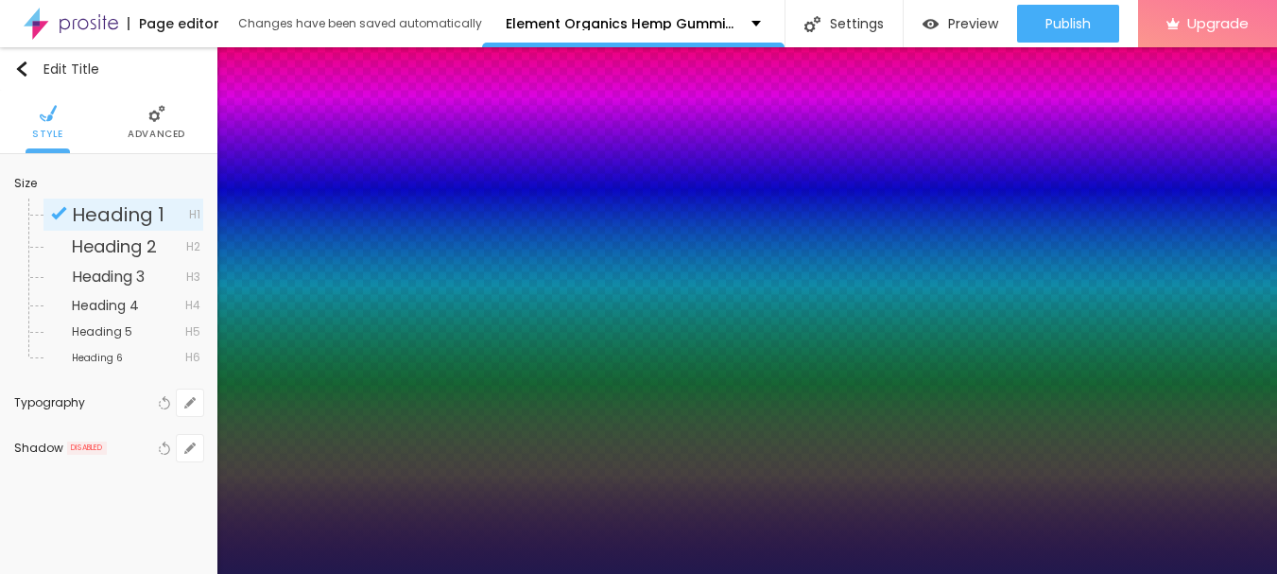
type input "23"
type input "24"
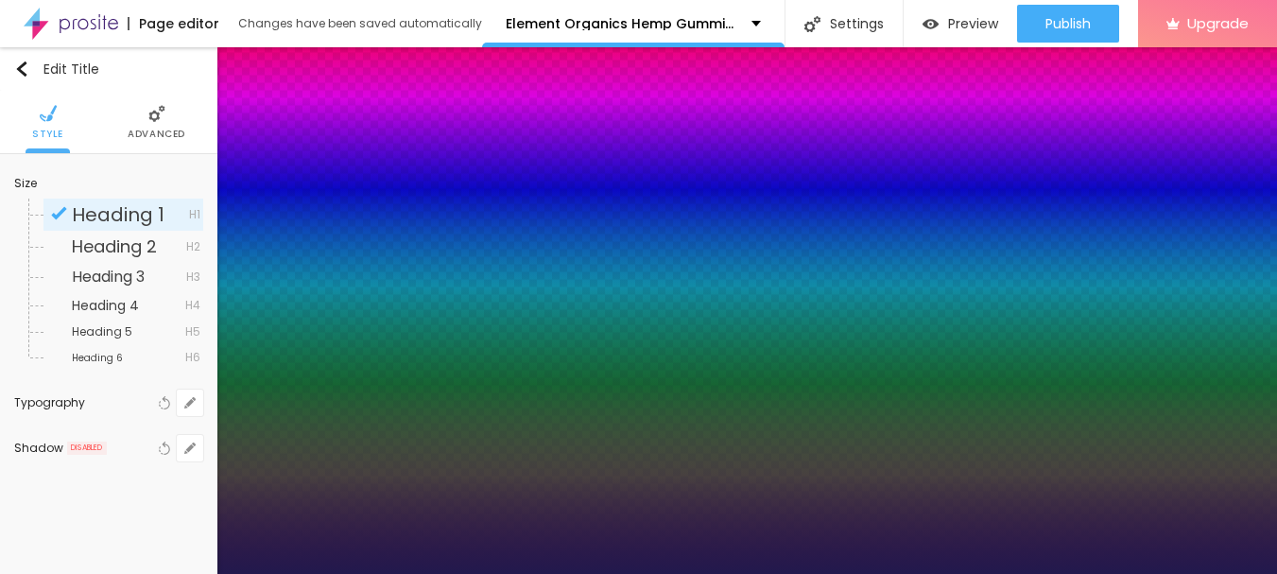
scroll to position [94, 0]
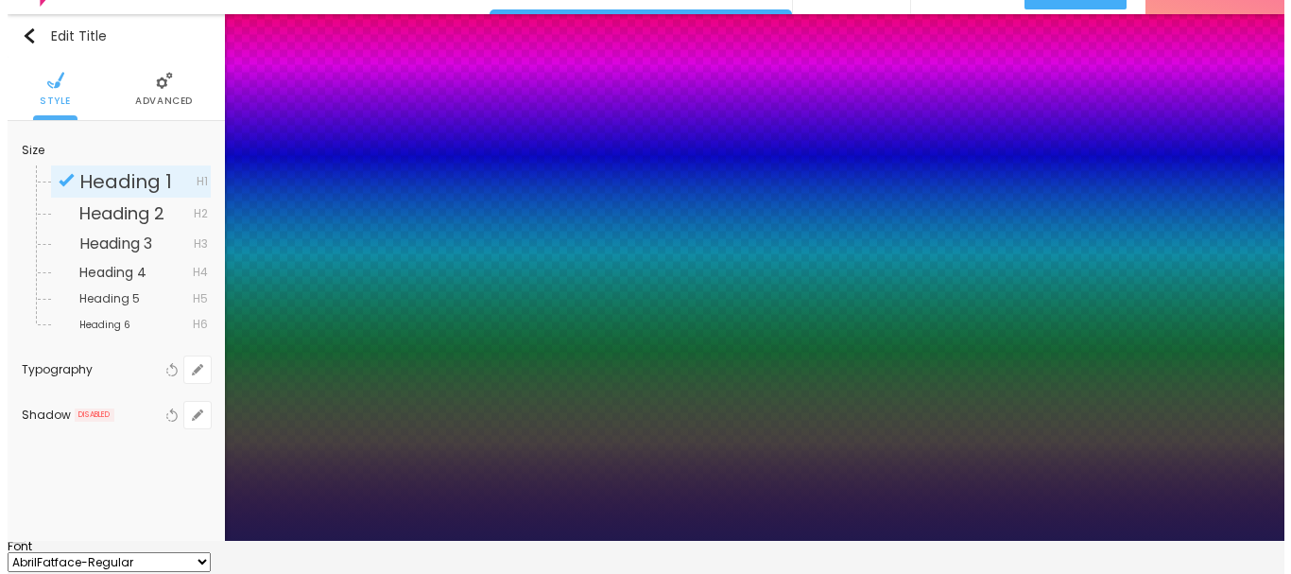
scroll to position [0, 0]
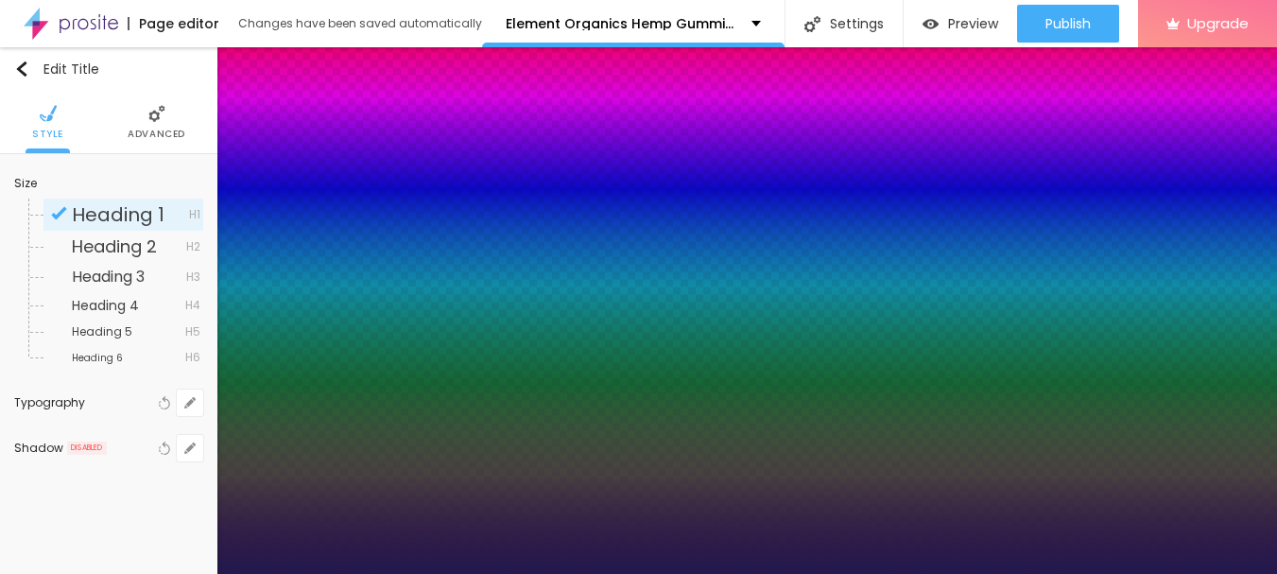
click at [1065, 573] on div at bounding box center [638, 574] width 1277 height 0
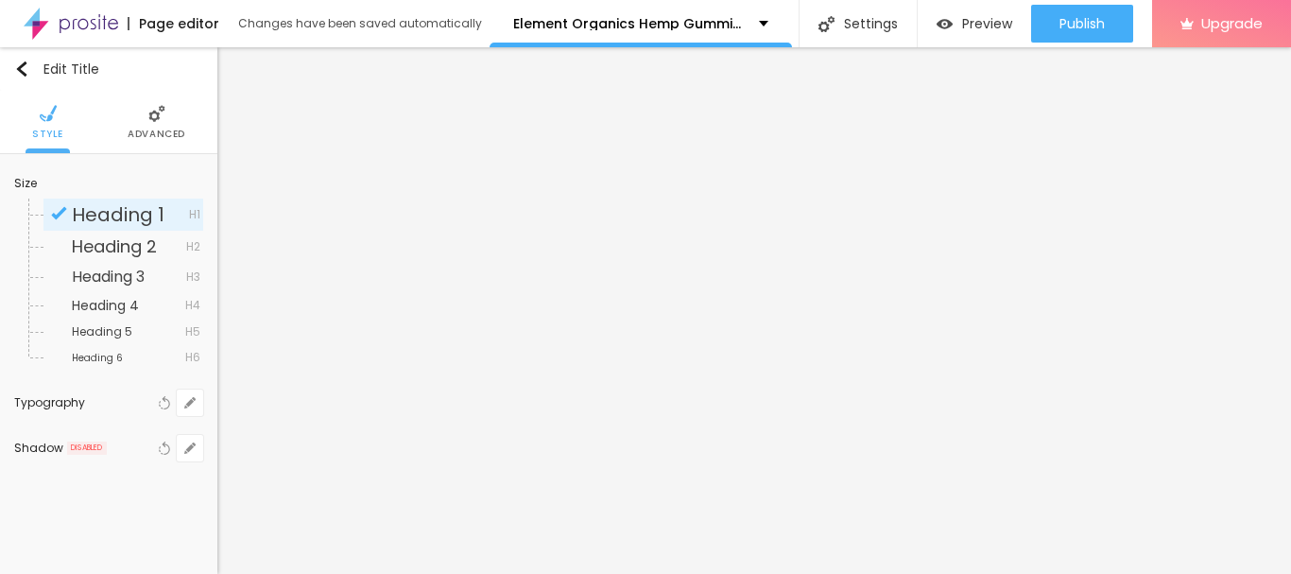
click at [1065, 19] on span "Publish" at bounding box center [1081, 23] width 45 height 15
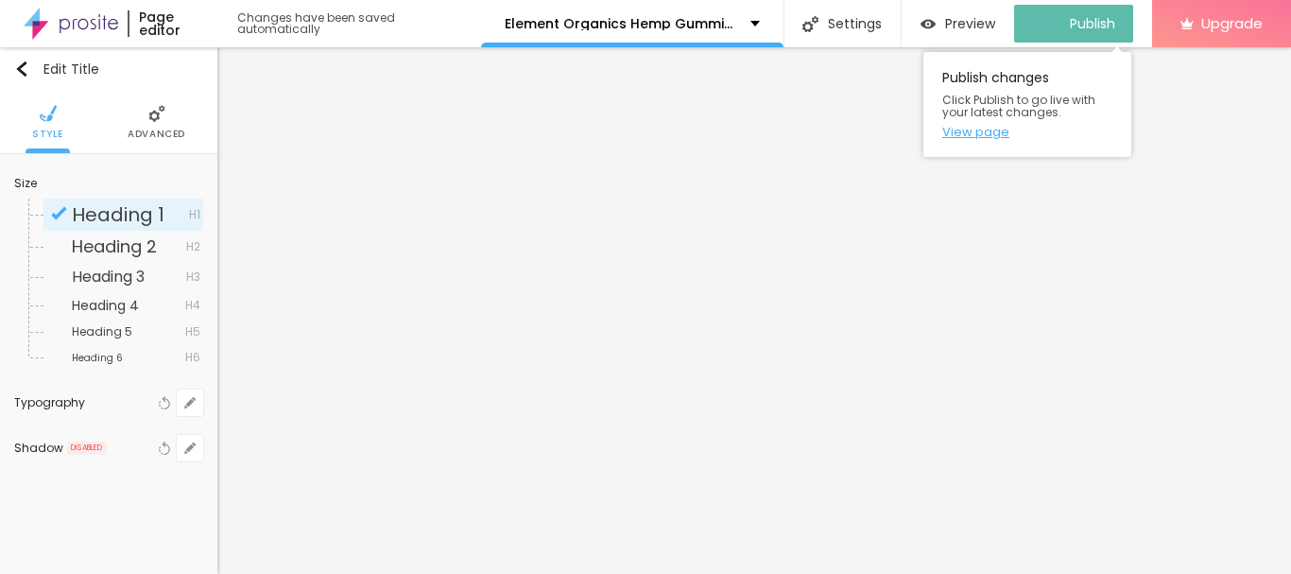
click at [993, 132] on link "View page" at bounding box center [1027, 132] width 170 height 12
